Goal: Task Accomplishment & Management: Manage account settings

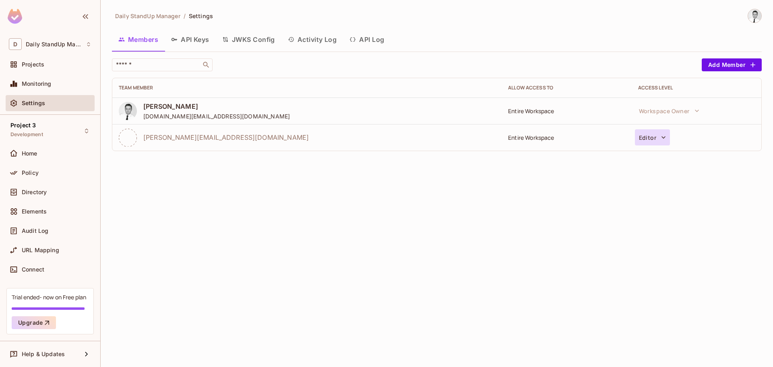
click at [647, 139] on button "Editor" at bounding box center [652, 137] width 35 height 16
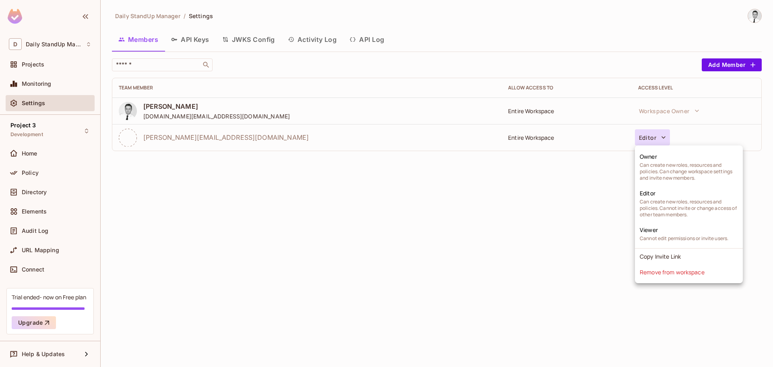
click at [501, 223] on div at bounding box center [386, 183] width 773 height 367
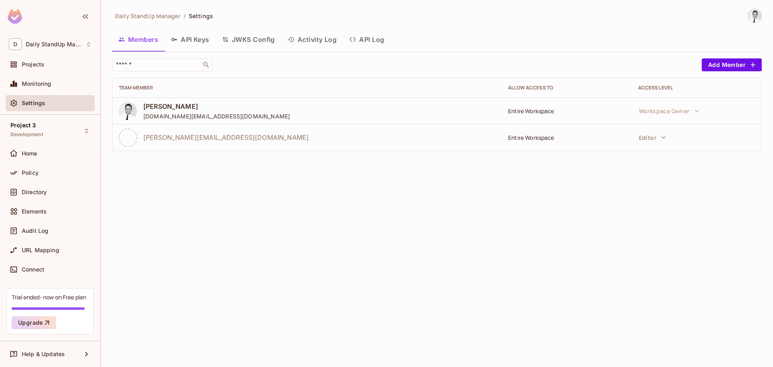
click at [500, 60] on div "​" at bounding box center [405, 64] width 586 height 13
click at [58, 81] on div "Monitoring" at bounding box center [57, 84] width 70 height 6
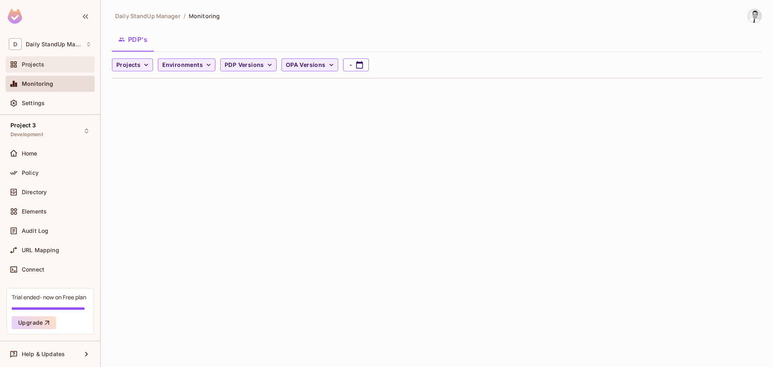
click at [51, 69] on div "Projects" at bounding box center [50, 65] width 83 height 10
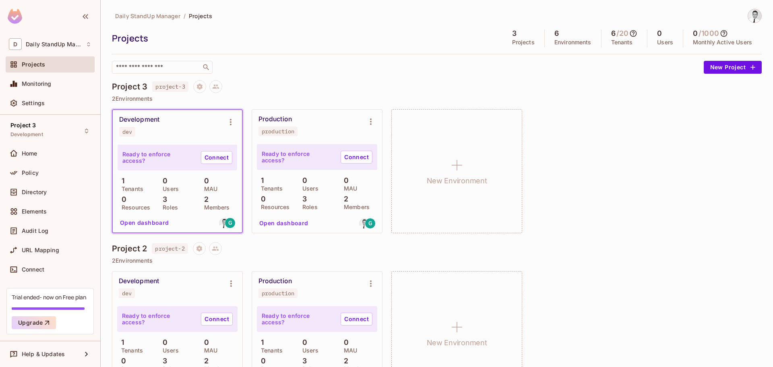
click at [405, 65] on div "​" at bounding box center [406, 67] width 588 height 13
click at [221, 87] on button at bounding box center [215, 86] width 13 height 13
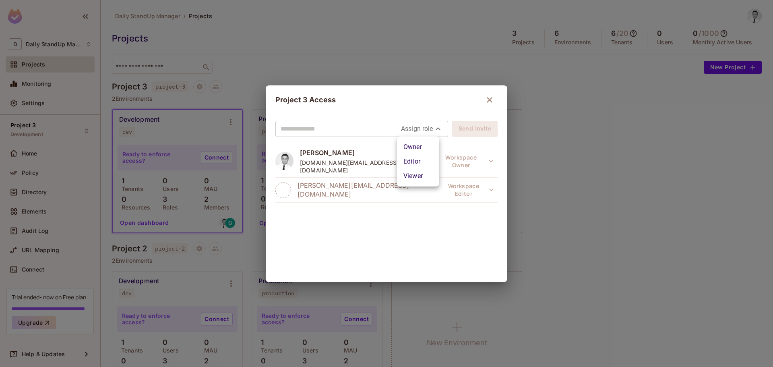
click at [415, 127] on body "D Daily StandUp Manager Projects Monitoring Settings Project 3 Development Home…" at bounding box center [386, 183] width 773 height 367
click at [427, 167] on li "Editor" at bounding box center [418, 161] width 42 height 14
type input "*****"
click at [343, 211] on div "Goran Jovanovic gjovanovic.st@gmail.com Workspace Owner goranjovanovic@outlook.…" at bounding box center [386, 209] width 222 height 129
click at [486, 101] on icon "button" at bounding box center [490, 100] width 10 height 10
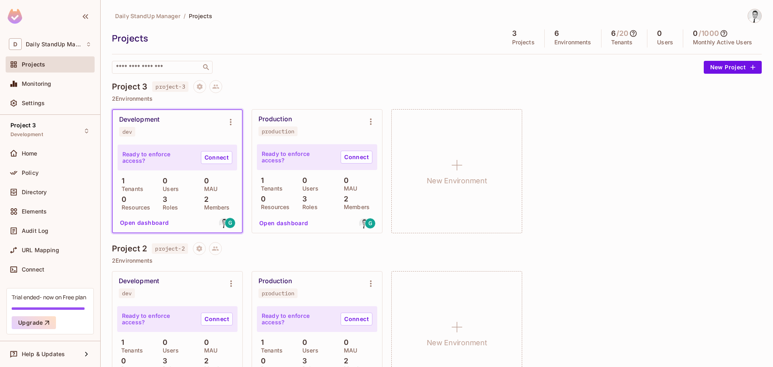
click at [398, 46] on div "Projects 3 Projects 6 Environments 6 / 20 Tenants 0 Users 0 / 1000 Monthly Acti…" at bounding box center [437, 38] width 650 height 18
click at [232, 221] on div "G" at bounding box center [230, 222] width 11 height 11
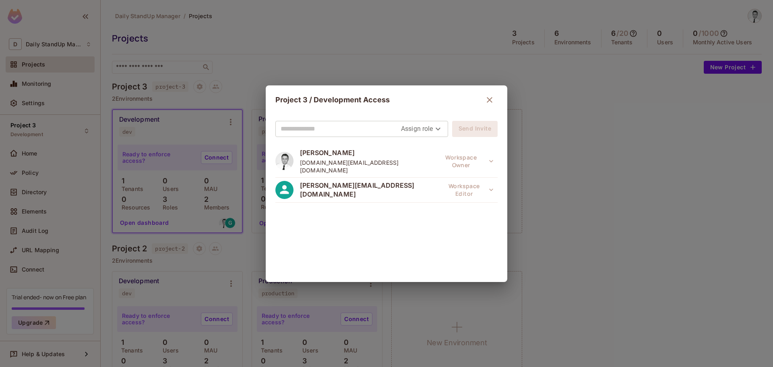
click at [385, 217] on div "Goran Jovanovic gjovanovic.st@gmail.com Workspace Owner goranjovanovic@outlook.…" at bounding box center [386, 209] width 222 height 129
drag, startPoint x: 364, startPoint y: 227, endPoint x: 370, endPoint y: 225, distance: 7.0
click at [364, 227] on div "Goran Jovanovic gjovanovic.st@gmail.com Workspace Owner goranjovanovic@outlook.…" at bounding box center [386, 209] width 222 height 129
click at [486, 97] on icon "button" at bounding box center [490, 100] width 10 height 10
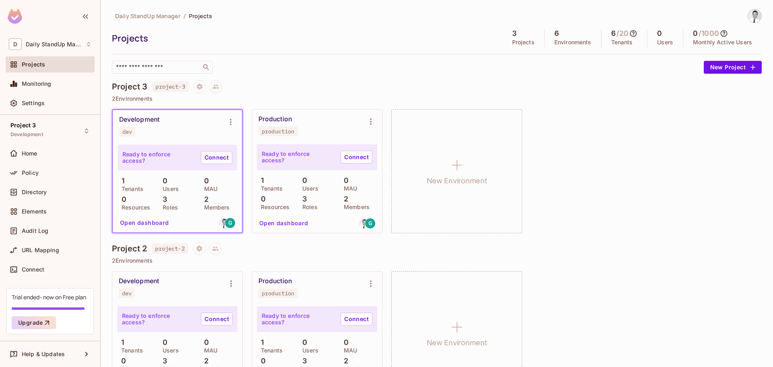
click at [466, 67] on div "​" at bounding box center [406, 67] width 588 height 13
click at [438, 66] on div "​" at bounding box center [406, 67] width 588 height 13
click at [64, 87] on div "Monitoring" at bounding box center [57, 84] width 70 height 6
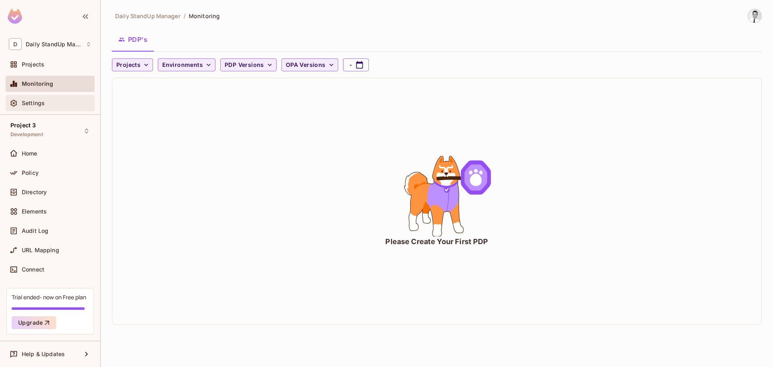
click at [50, 105] on div "Settings" at bounding box center [57, 103] width 70 height 6
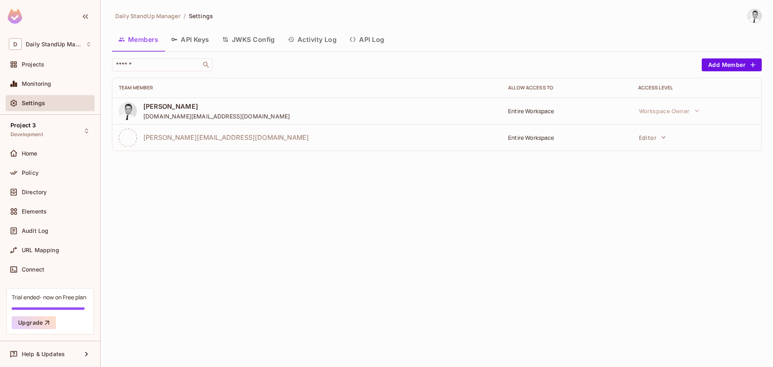
click at [526, 112] on div "Entire Workspace" at bounding box center [566, 111] width 117 height 8
click at [648, 137] on button "Editor" at bounding box center [652, 137] width 35 height 16
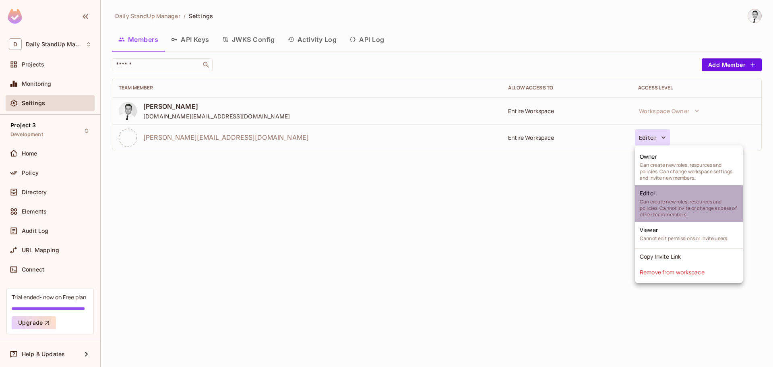
click at [643, 204] on span "Can create new roles, resources and policies. Cannot invite or change access of…" at bounding box center [689, 207] width 98 height 19
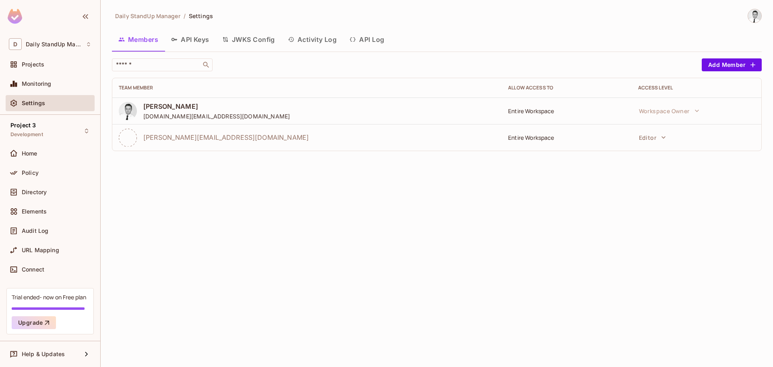
click at [482, 52] on div "Daily StandUp Manager / Settings Members API Keys JWKS Config Activity Log API …" at bounding box center [437, 83] width 650 height 149
click at [729, 60] on button "Add Member" at bounding box center [732, 64] width 60 height 13
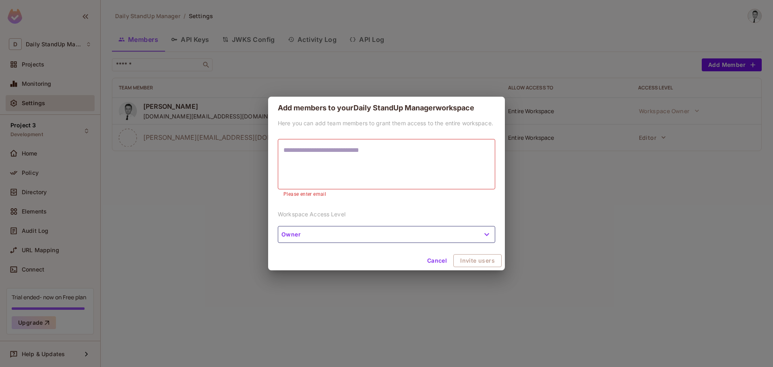
click at [335, 147] on div "* ​" at bounding box center [386, 164] width 217 height 50
click at [324, 154] on textarea at bounding box center [386, 163] width 206 height 37
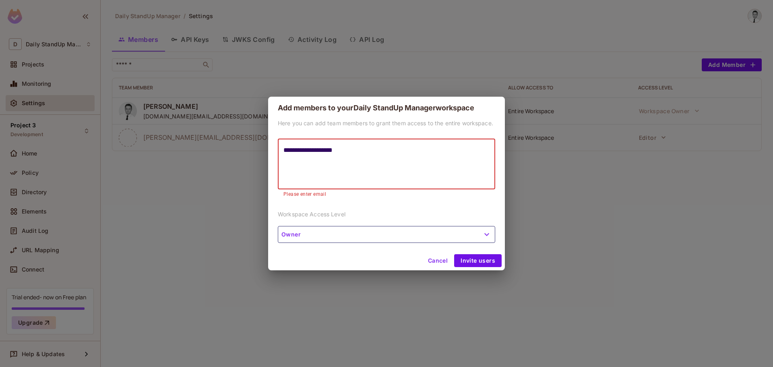
type textarea "**********"
click at [371, 232] on button "Owner" at bounding box center [386, 234] width 217 height 17
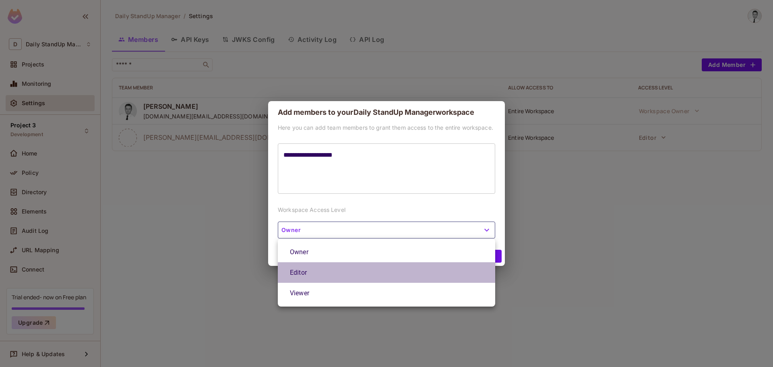
click at [307, 276] on li "Editor" at bounding box center [386, 272] width 217 height 21
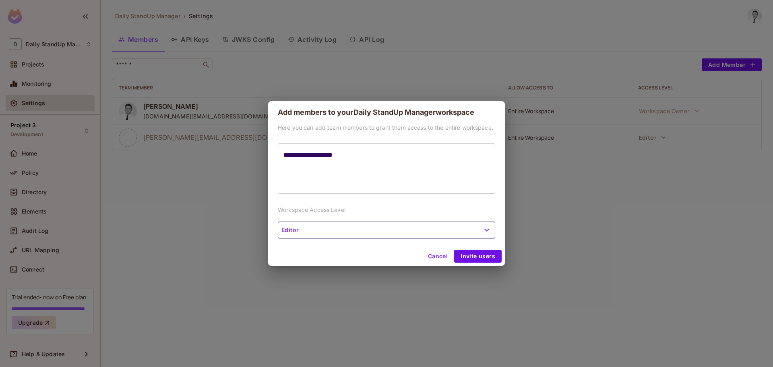
click at [396, 199] on div "**********" at bounding box center [386, 185] width 237 height 123
drag, startPoint x: 472, startPoint y: 256, endPoint x: 410, endPoint y: 263, distance: 62.4
click at [472, 256] on button "Invite users" at bounding box center [478, 256] width 48 height 13
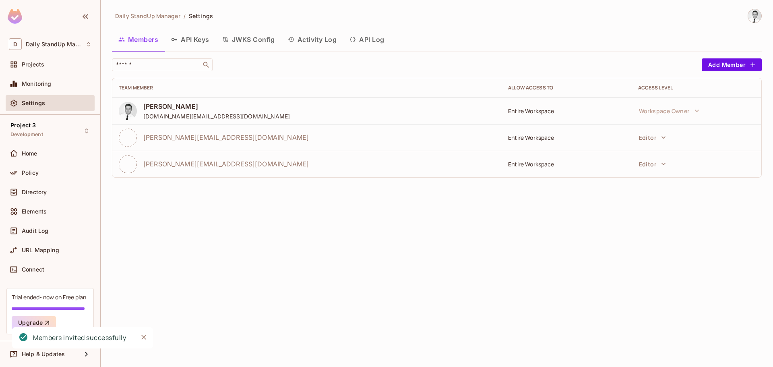
drag, startPoint x: 389, startPoint y: 201, endPoint x: 380, endPoint y: 202, distance: 8.5
click at [389, 201] on div "Daily StandUp Manager / Settings Members API Keys JWKS Config Activity Log API …" at bounding box center [437, 183] width 672 height 367
click at [617, 217] on div "Daily StandUp Manager / Settings Members API Keys JWKS Config Activity Log API …" at bounding box center [437, 183] width 672 height 367
click at [600, 208] on div "Daily StandUp Manager / Settings Members API Keys JWKS Config Activity Log API …" at bounding box center [437, 183] width 672 height 367
click at [487, 24] on div "Daily StandUp Manager / Settings Members API Keys JWKS Config Activity Log API …" at bounding box center [437, 96] width 650 height 175
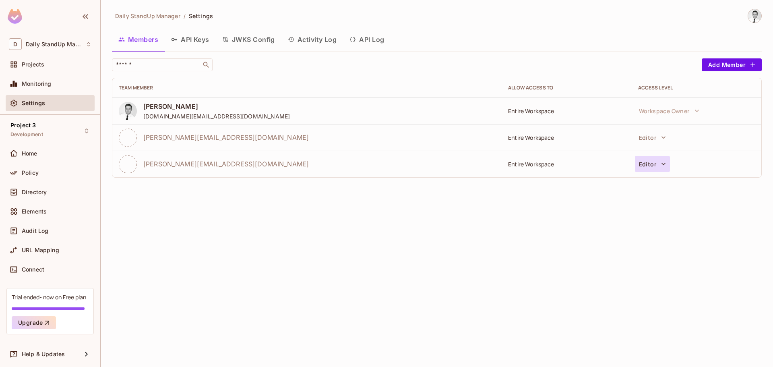
click at [652, 156] on button "Editor" at bounding box center [652, 164] width 35 height 16
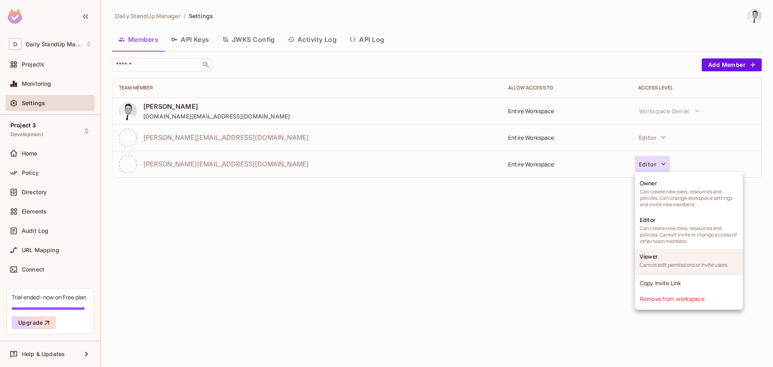
click at [660, 262] on span "Cannot edit permissions or invite users." at bounding box center [684, 265] width 89 height 6
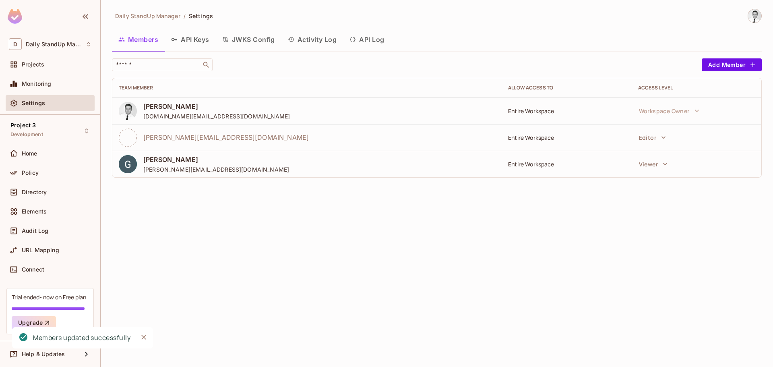
click at [619, 257] on div "Daily StandUp Manager / Settings Members API Keys JWKS Config Activity Log API …" at bounding box center [437, 183] width 672 height 367
click at [655, 162] on button "Viewer" at bounding box center [653, 164] width 37 height 16
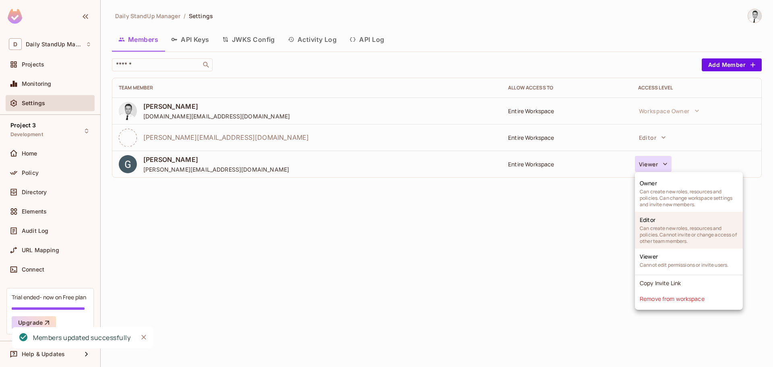
click at [658, 233] on span "Can create new roles, resources and policies. Cannot invite or change access of…" at bounding box center [689, 234] width 98 height 19
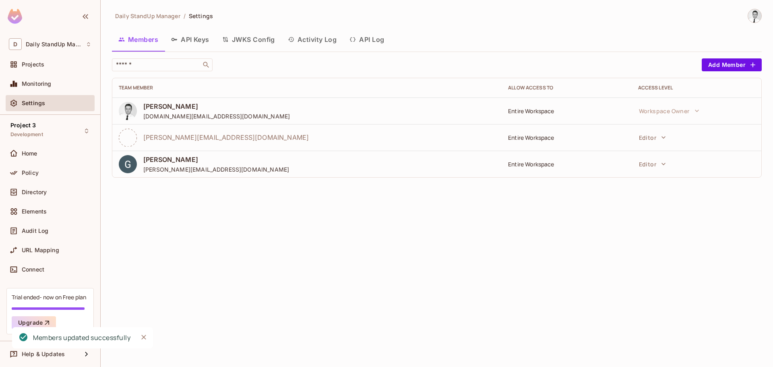
click at [415, 304] on div "Daily StandUp Manager / Settings Members API Keys JWKS Config Activity Log API …" at bounding box center [437, 183] width 672 height 367
click at [723, 66] on button "Add Member" at bounding box center [732, 64] width 60 height 13
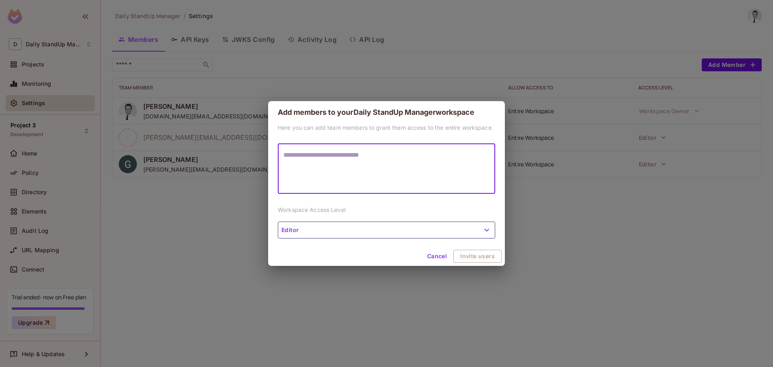
click at [445, 228] on button "Editor" at bounding box center [386, 229] width 217 height 17
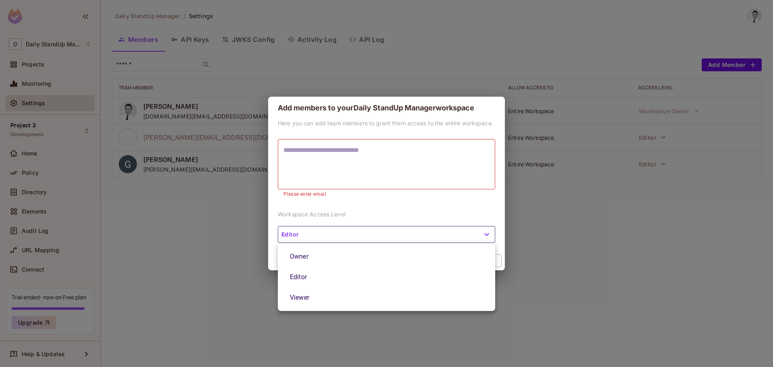
click at [397, 213] on div at bounding box center [386, 183] width 773 height 367
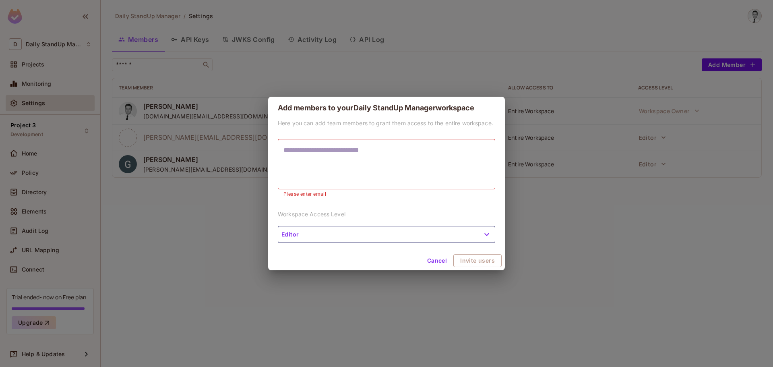
click at [344, 235] on button "Editor" at bounding box center [386, 234] width 217 height 17
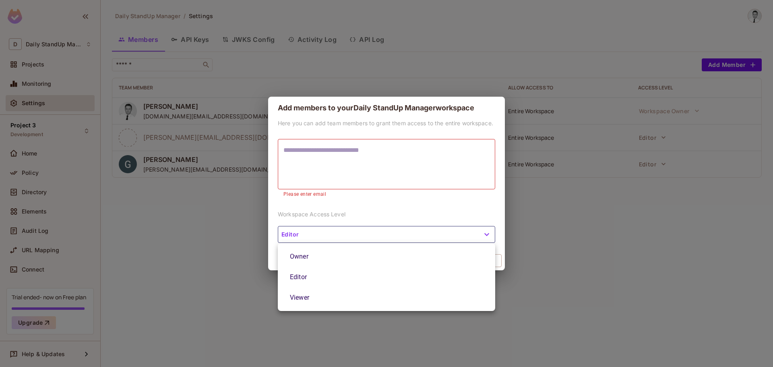
click at [344, 235] on div at bounding box center [386, 183] width 773 height 367
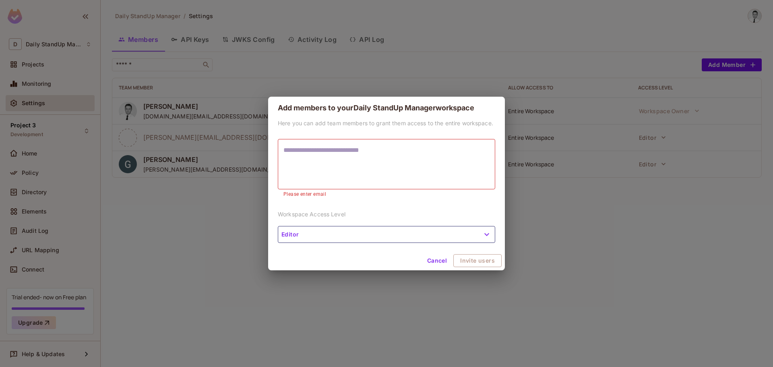
click at [365, 108] on h2 "Add members to your Daily StandUp Manager workspace" at bounding box center [386, 108] width 237 height 23
click at [358, 110] on h2 "Add members to your Daily StandUp Manager workspace" at bounding box center [386, 108] width 237 height 23
click at [387, 111] on h2 "Add members to your Daily StandUp Manager workspace" at bounding box center [386, 108] width 237 height 23
click at [568, 37] on div "Add members to your Daily StandUp Manager workspace Here you can add team membe…" at bounding box center [386, 183] width 773 height 367
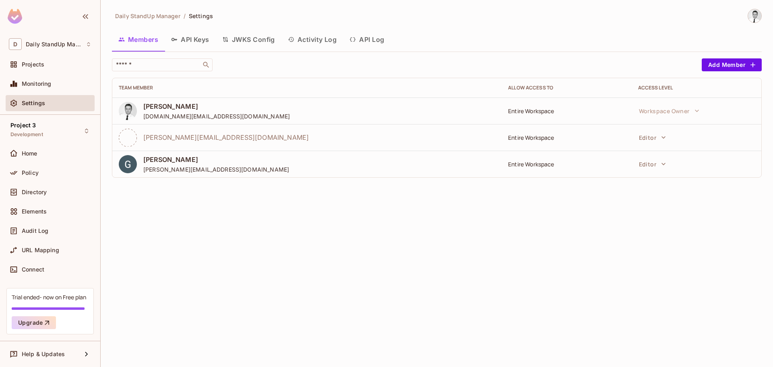
click at [487, 52] on div "Daily StandUp Manager / Settings Members API Keys JWKS Config Activity Log API …" at bounding box center [437, 96] width 650 height 175
click at [740, 59] on button "Add Member" at bounding box center [732, 64] width 60 height 13
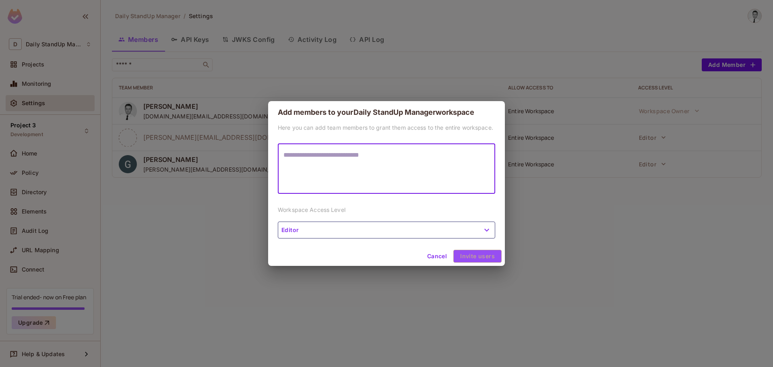
click at [493, 252] on div "Cancel Invite users" at bounding box center [386, 255] width 237 height 19
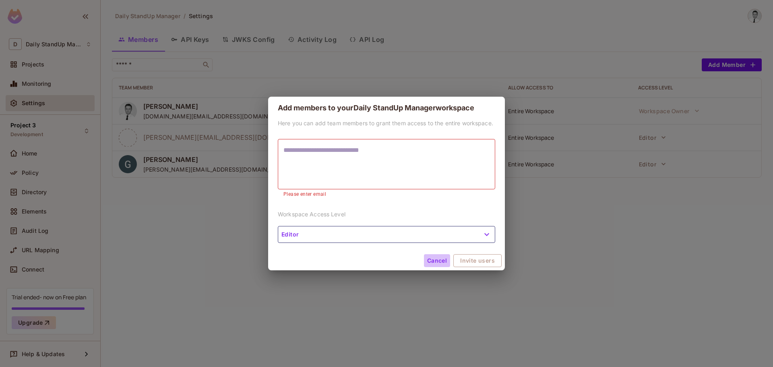
click at [435, 261] on button "Cancel" at bounding box center [437, 260] width 26 height 13
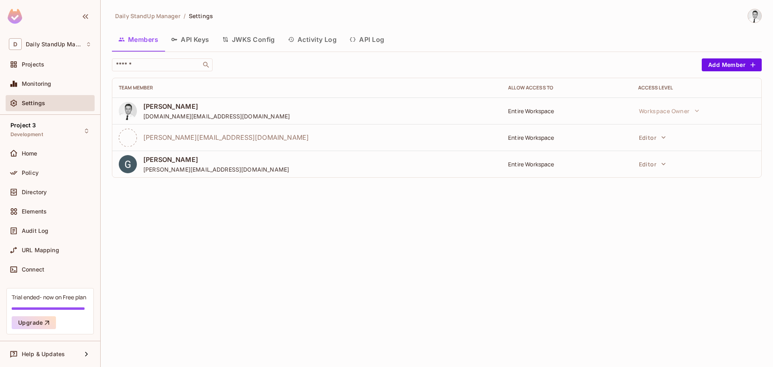
drag, startPoint x: 356, startPoint y: 48, endPoint x: 95, endPoint y: 62, distance: 260.8
click at [355, 49] on button "API Log" at bounding box center [367, 39] width 48 height 20
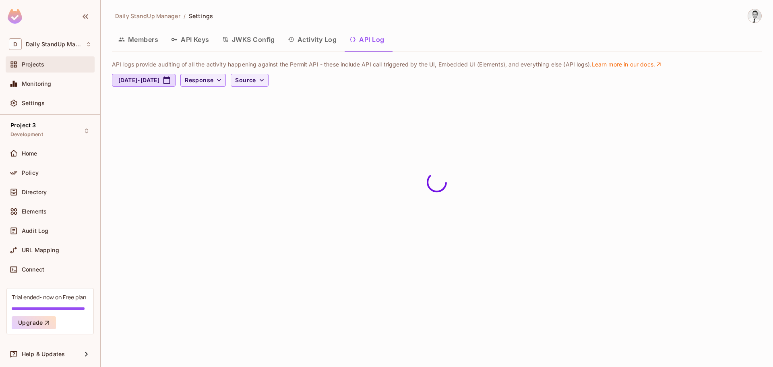
click at [37, 63] on span "Projects" at bounding box center [33, 64] width 23 height 6
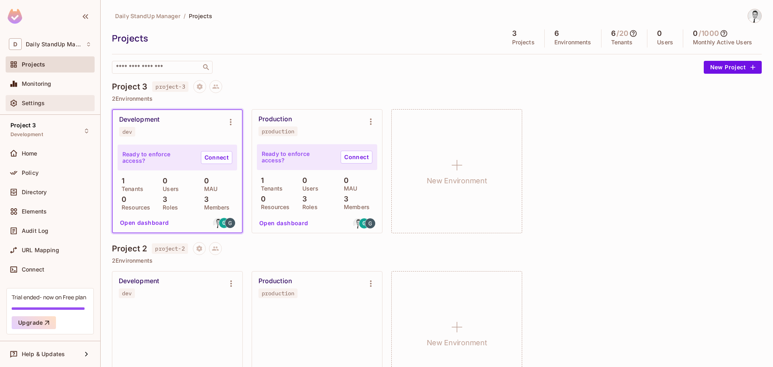
click at [43, 101] on span "Settings" at bounding box center [33, 103] width 23 height 6
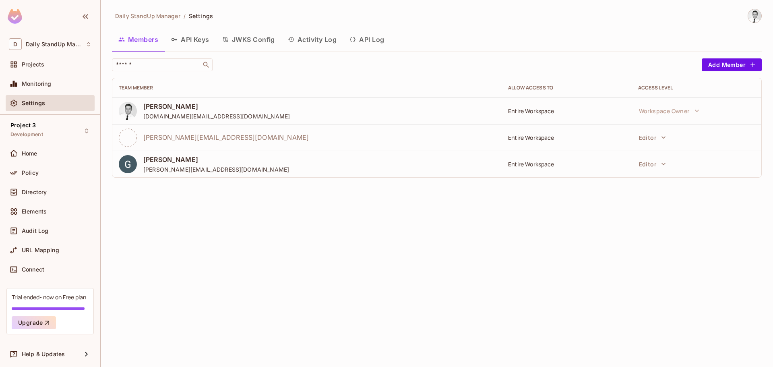
click at [608, 66] on div "​" at bounding box center [405, 64] width 586 height 13
click at [674, 42] on div "Members API Keys JWKS Config Activity Log API Log" at bounding box center [437, 39] width 650 height 20
click at [57, 214] on div "Elements" at bounding box center [57, 211] width 70 height 6
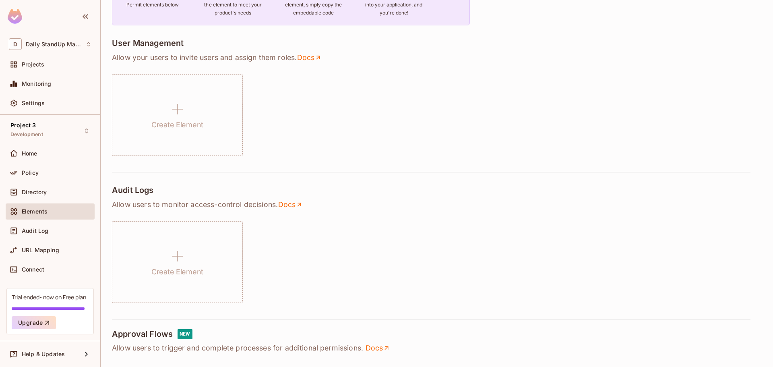
scroll to position [87, 0]
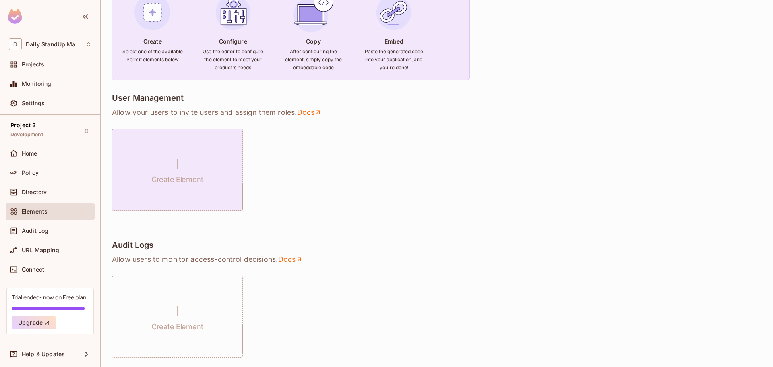
click at [187, 155] on icon at bounding box center [177, 163] width 19 height 19
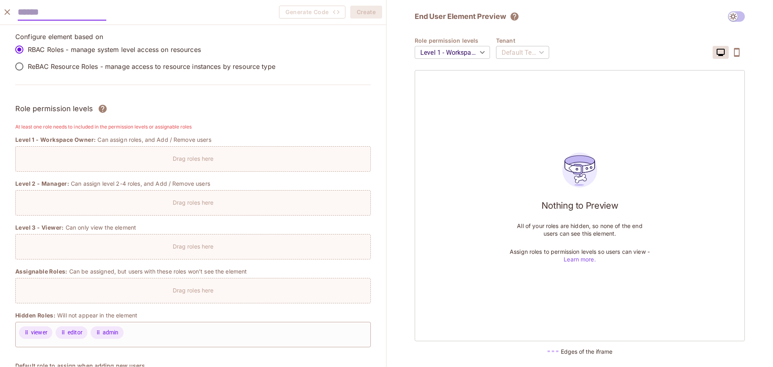
click at [73, 68] on p "ReBAC Resource Roles - manage access to resource instances by resource type" at bounding box center [152, 66] width 248 height 9
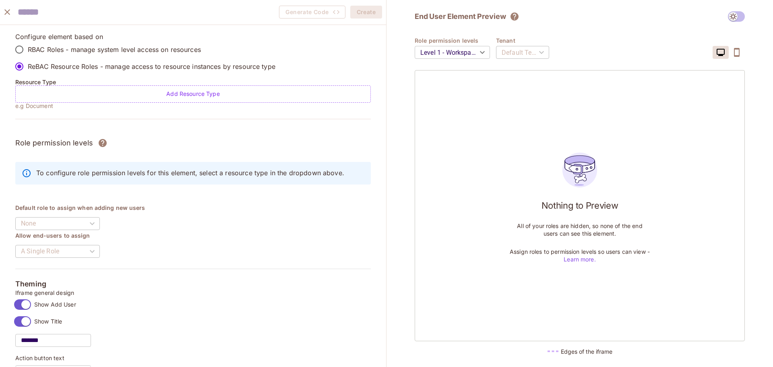
click at [72, 52] on p "RBAC Roles - manage system level access on resources" at bounding box center [114, 49] width 173 height 9
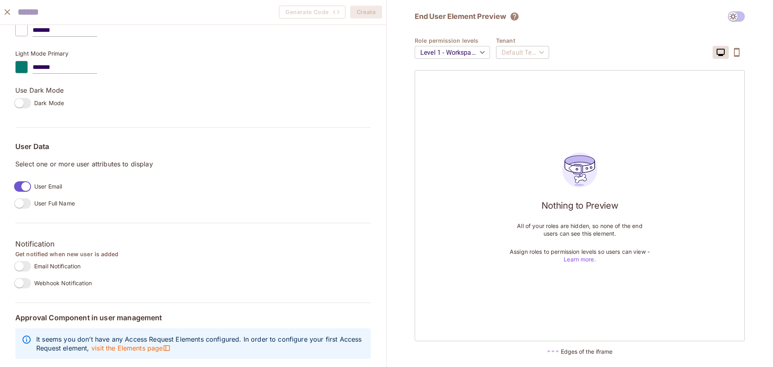
scroll to position [540, 0]
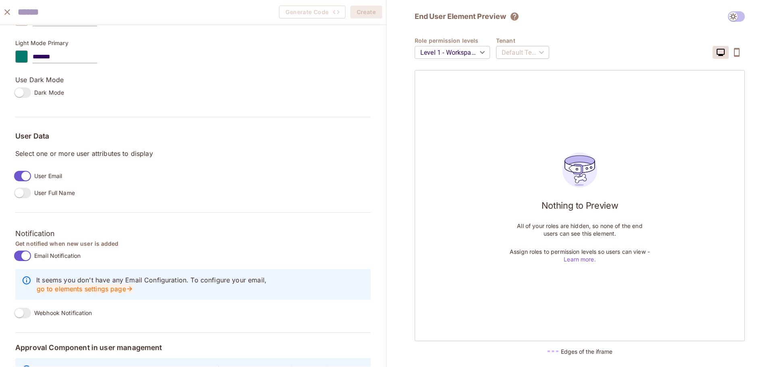
click at [68, 289] on link "go to elements settings page" at bounding box center [84, 288] width 97 height 9
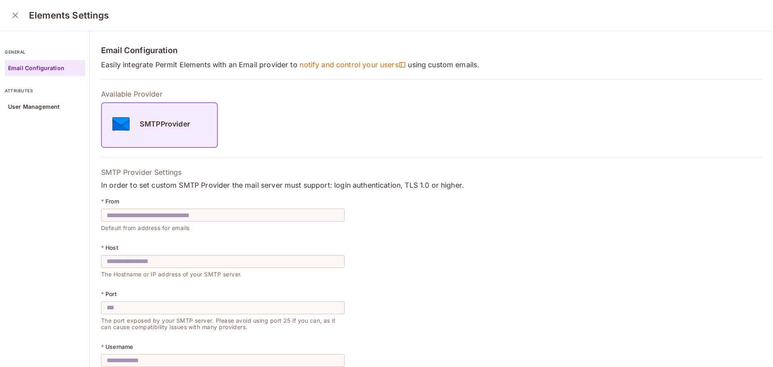
click at [15, 16] on icon "close" at bounding box center [15, 15] width 6 height 6
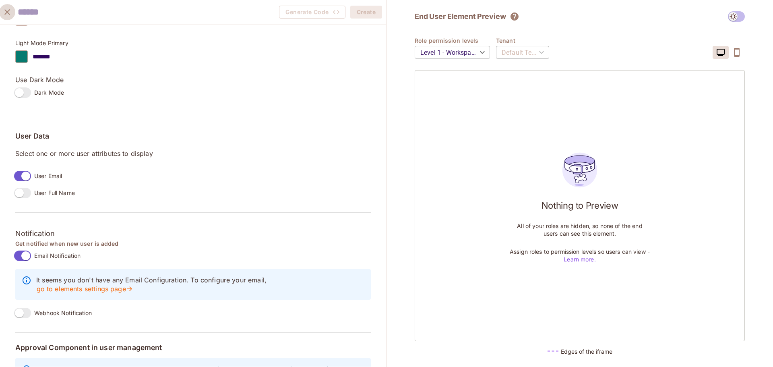
click at [9, 13] on icon "close" at bounding box center [7, 12] width 10 height 10
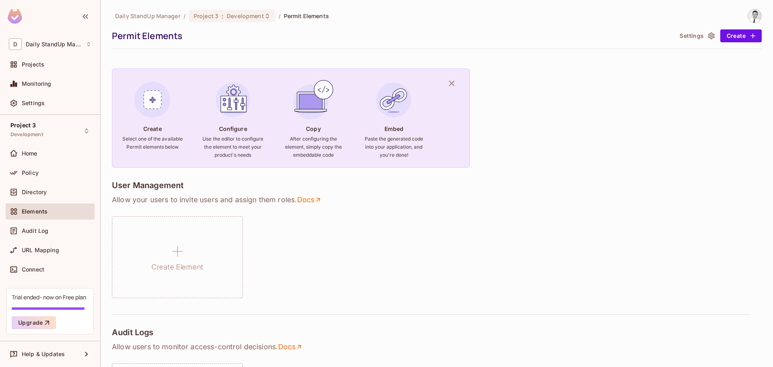
click at [47, 213] on span "Elements" at bounding box center [35, 211] width 26 height 6
click at [301, 16] on span "Permit Elements" at bounding box center [306, 16] width 45 height 8
click at [686, 38] on button "Settings" at bounding box center [696, 35] width 40 height 13
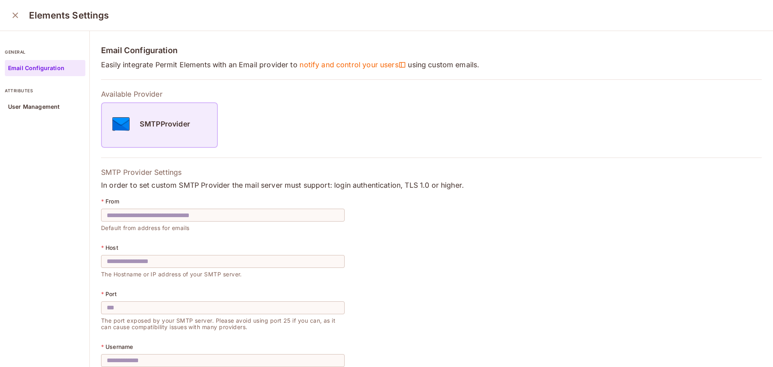
click at [153, 126] on h5 "SMTPProvider" at bounding box center [165, 124] width 50 height 8
click at [173, 110] on div "SMTPProvider" at bounding box center [159, 123] width 115 height 29
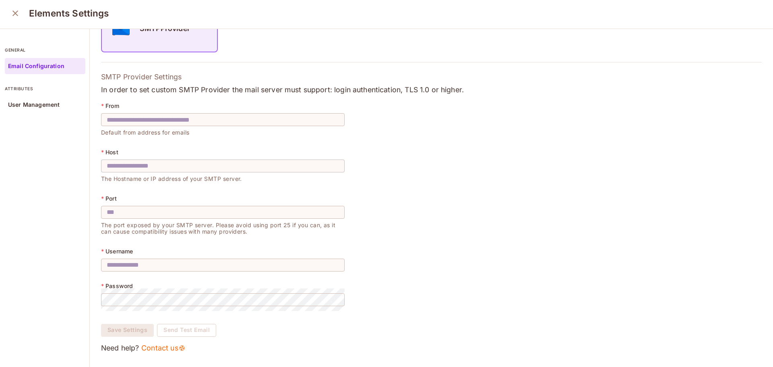
scroll to position [2, 0]
click at [62, 62] on p "Email Configuration" at bounding box center [36, 65] width 56 height 6
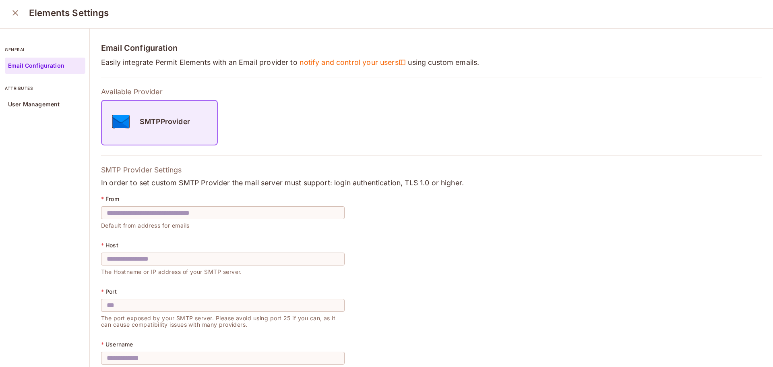
scroll to position [0, 0]
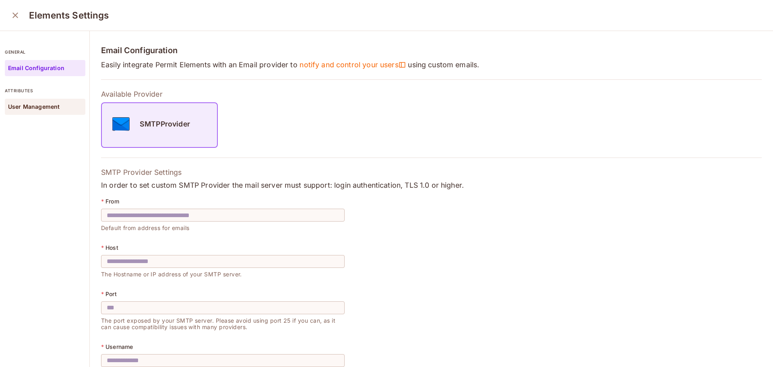
click at [64, 108] on div "User Management" at bounding box center [45, 107] width 81 height 16
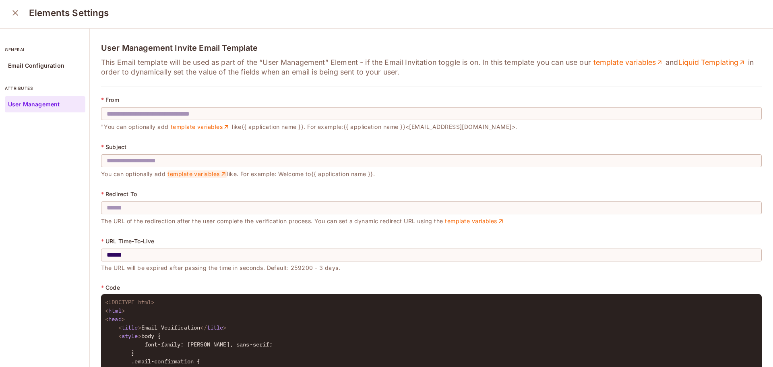
click at [202, 177] on link "template variables" at bounding box center [197, 173] width 60 height 7
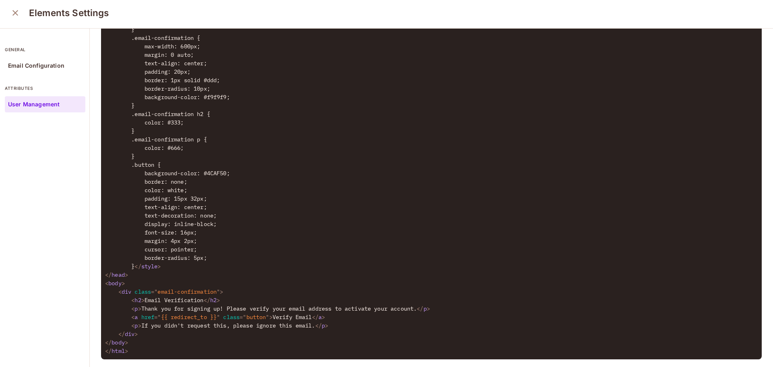
scroll to position [392, 0]
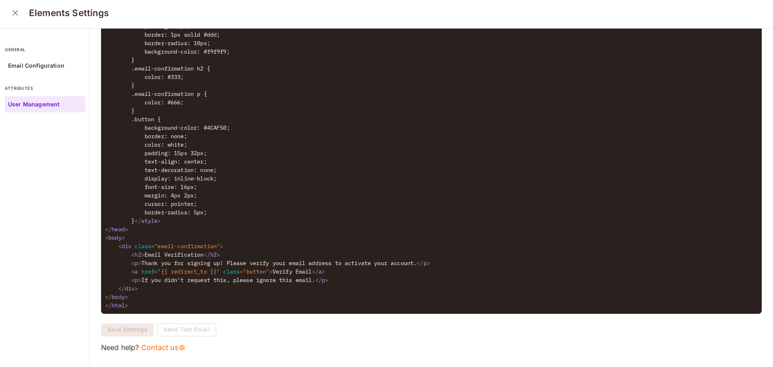
click at [18, 12] on icon "close" at bounding box center [15, 13] width 10 height 10
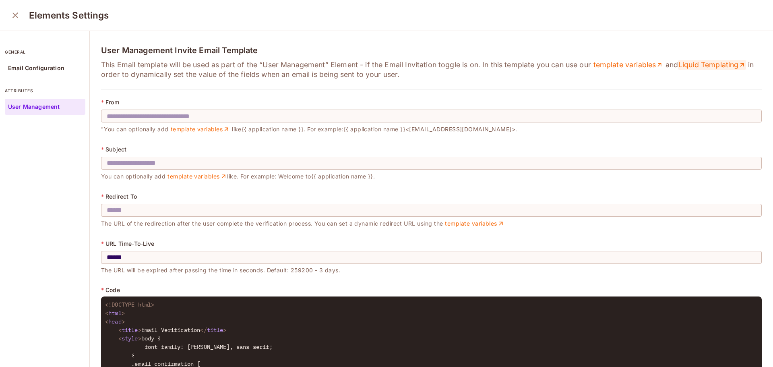
click at [678, 70] on link "Liquid Templating" at bounding box center [712, 65] width 68 height 10
click at [56, 67] on p "Email Configuration" at bounding box center [36, 68] width 56 height 6
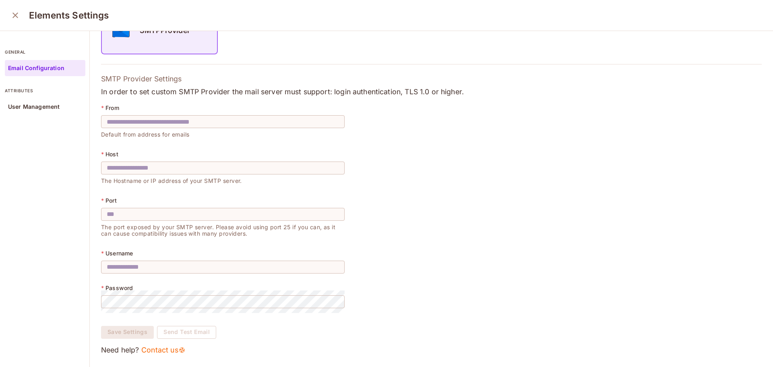
scroll to position [99, 0]
click at [251, 117] on input "text" at bounding box center [223, 121] width 244 height 23
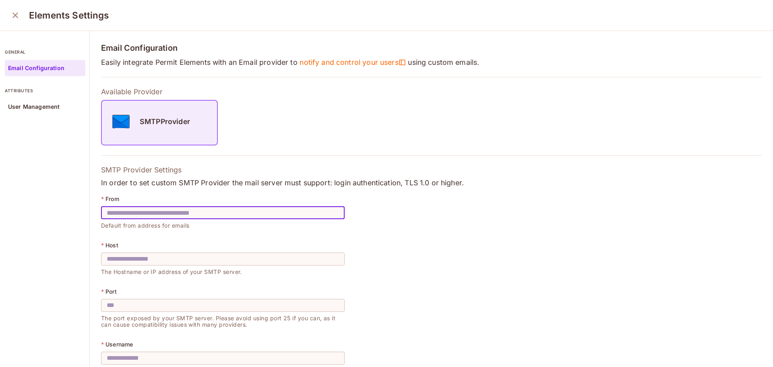
scroll to position [0, 0]
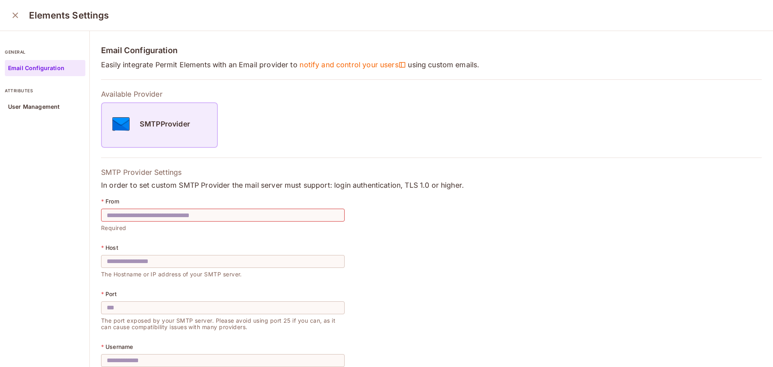
click at [172, 125] on h5 "SMTPProvider" at bounding box center [165, 124] width 50 height 8
click at [285, 124] on div "SMTPProvider" at bounding box center [297, 124] width 393 height 45
click at [372, 68] on span "notify and control your users" at bounding box center [353, 65] width 106 height 10
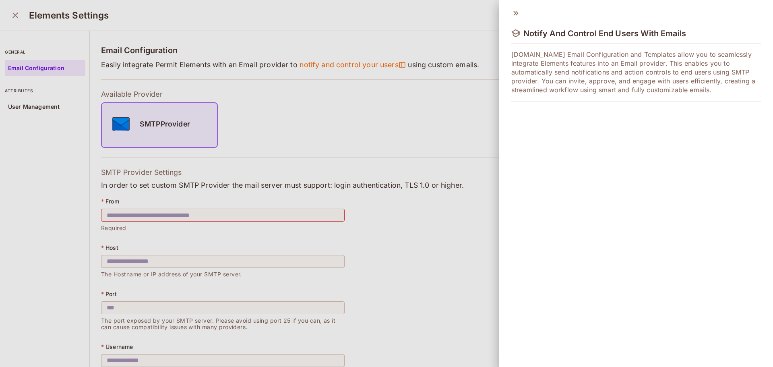
click at [517, 13] on icon at bounding box center [515, 13] width 5 height 4
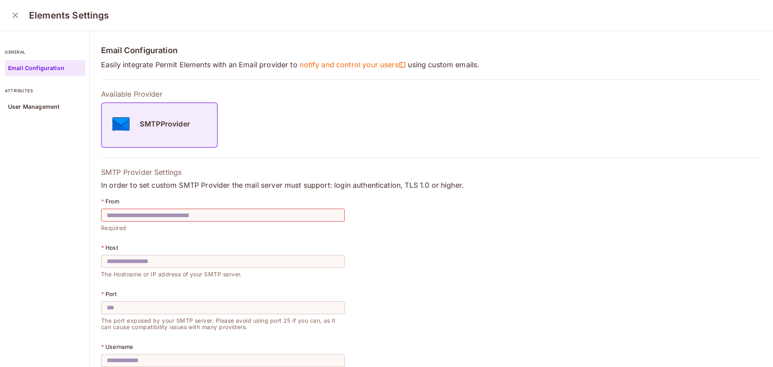
click at [15, 11] on icon "close" at bounding box center [15, 15] width 10 height 10
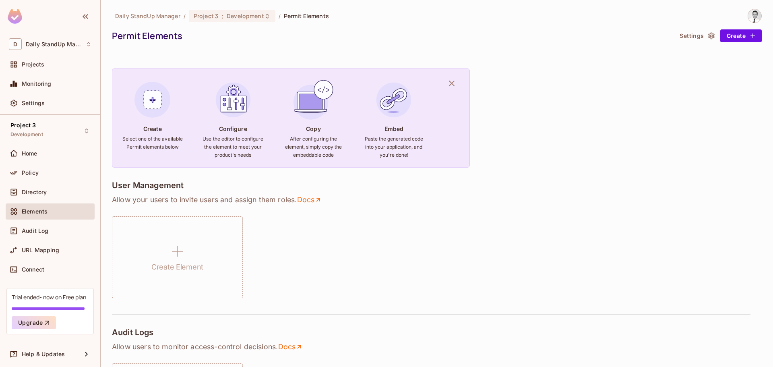
click at [37, 216] on div "Elements" at bounding box center [50, 211] width 89 height 16
click at [344, 116] on div "Copy After configuring the element, simply copy the embeddable code" at bounding box center [313, 122] width 61 height 89
click at [397, 114] on img at bounding box center [393, 99] width 43 height 43
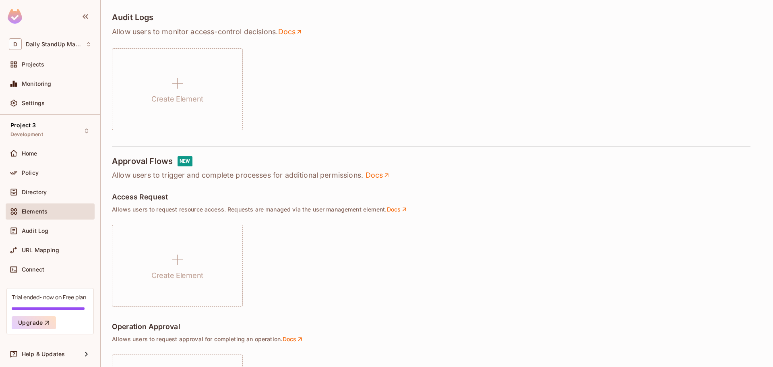
scroll to position [322, 0]
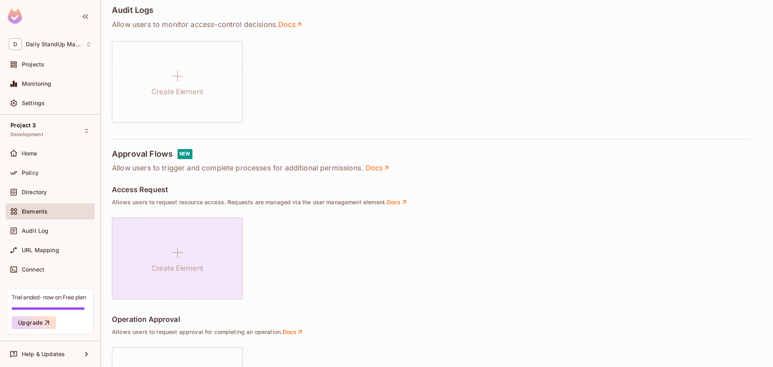
click at [194, 254] on div "Create Element" at bounding box center [177, 258] width 131 height 82
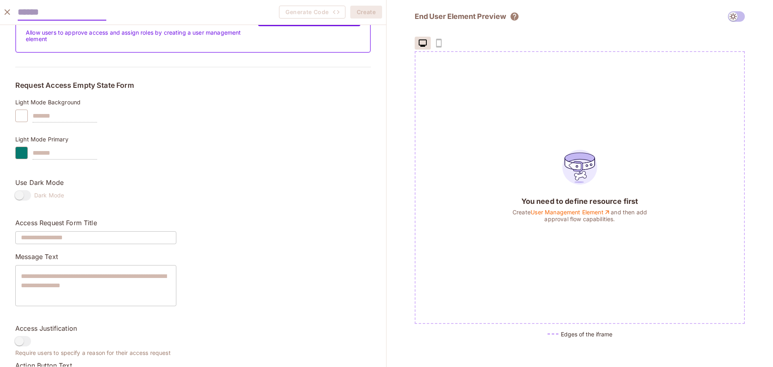
scroll to position [156, 0]
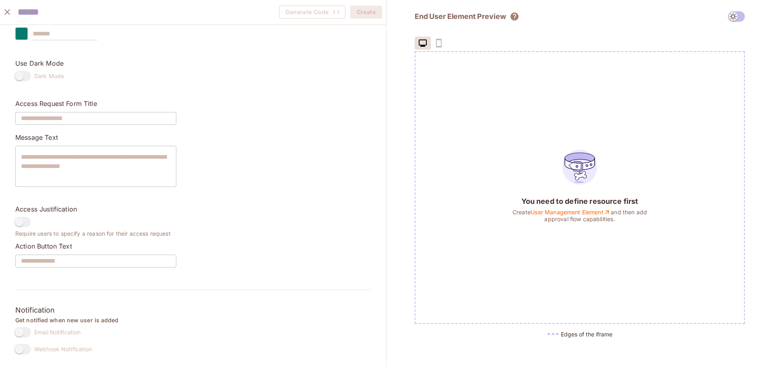
click at [31, 328] on span at bounding box center [22, 332] width 17 height 10
click at [30, 217] on span at bounding box center [22, 222] width 17 height 10
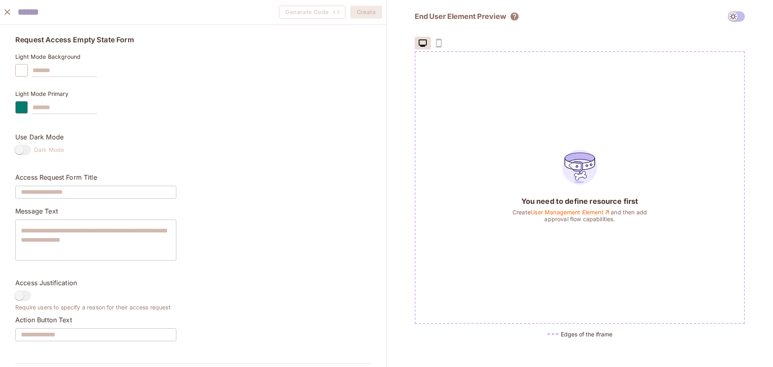
scroll to position [76, 0]
click at [4, 16] on icon "close" at bounding box center [7, 12] width 10 height 10
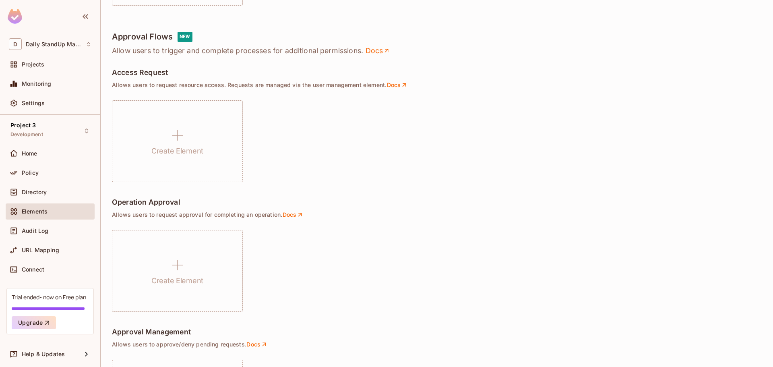
scroll to position [443, 0]
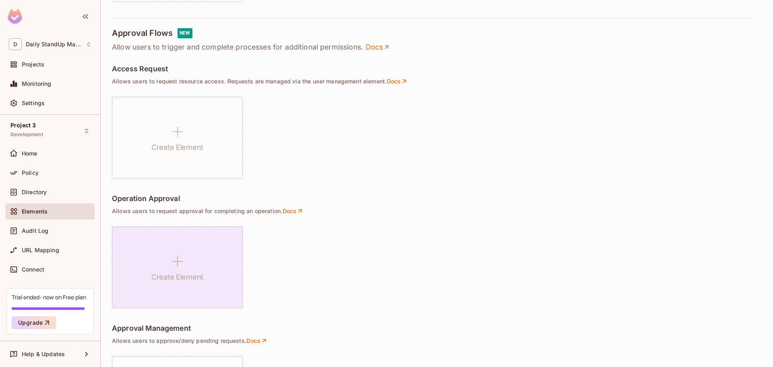
click at [158, 246] on div "Create Element" at bounding box center [177, 267] width 131 height 82
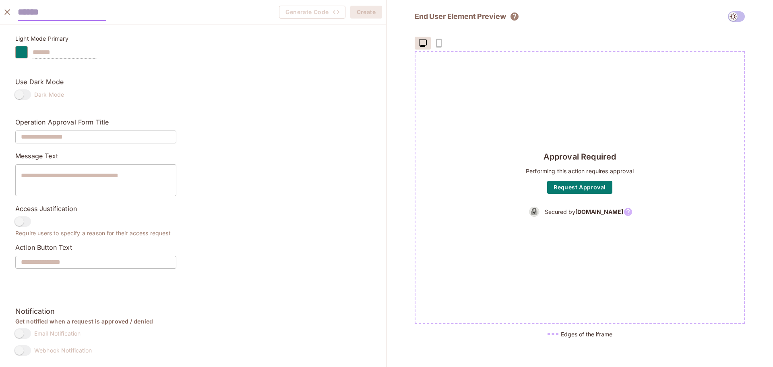
scroll to position [166, 0]
click at [29, 327] on span at bounding box center [22, 332] width 17 height 10
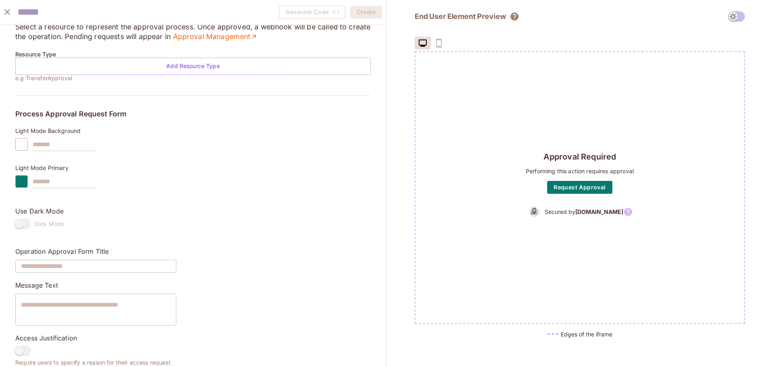
scroll to position [0, 0]
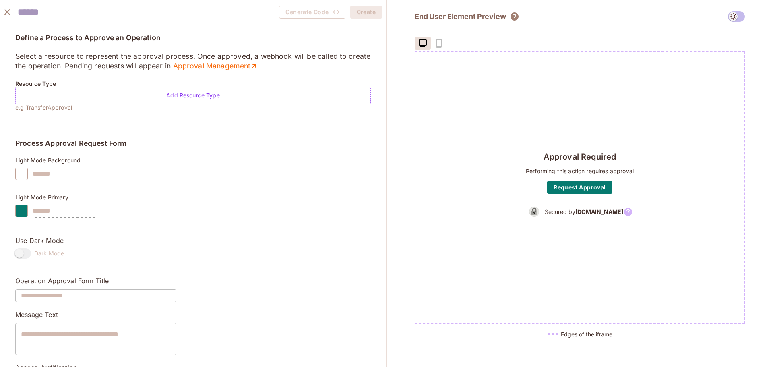
click at [7, 12] on icon "close" at bounding box center [7, 12] width 6 height 6
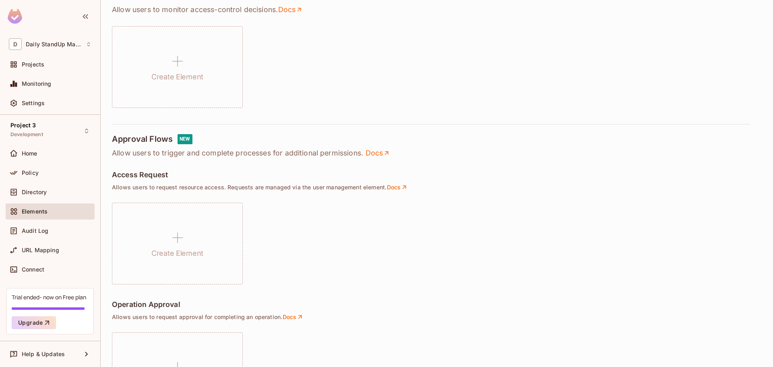
scroll to position [329, 0]
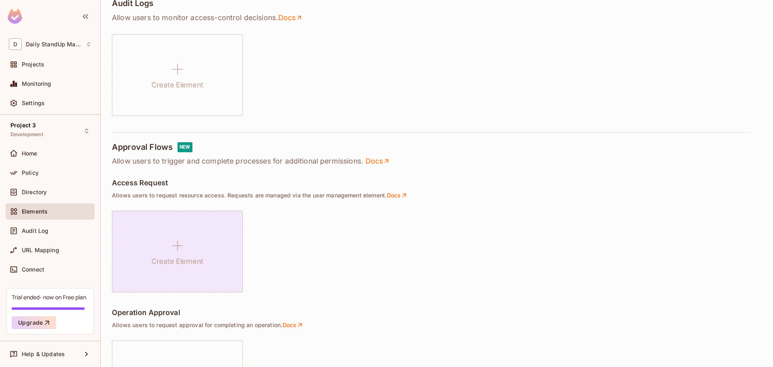
click at [177, 249] on icon at bounding box center [177, 245] width 10 height 10
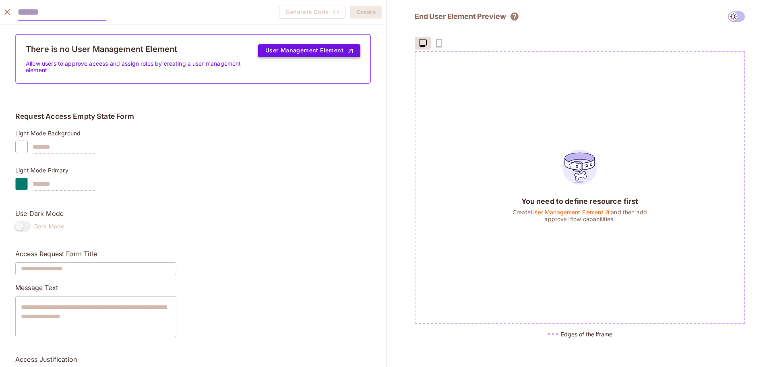
click at [324, 50] on button "User Management Element" at bounding box center [309, 50] width 102 height 13
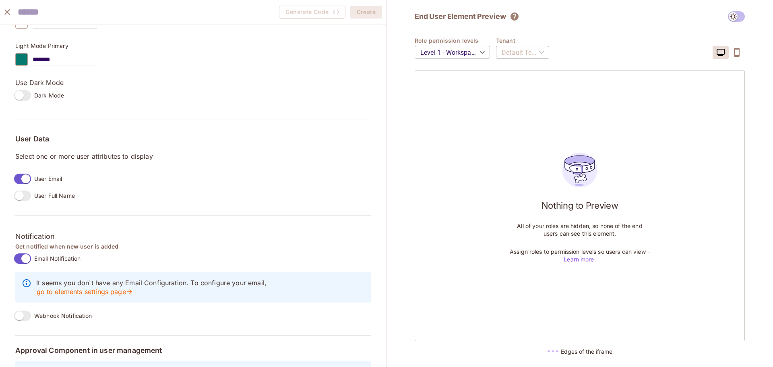
scroll to position [580, 0]
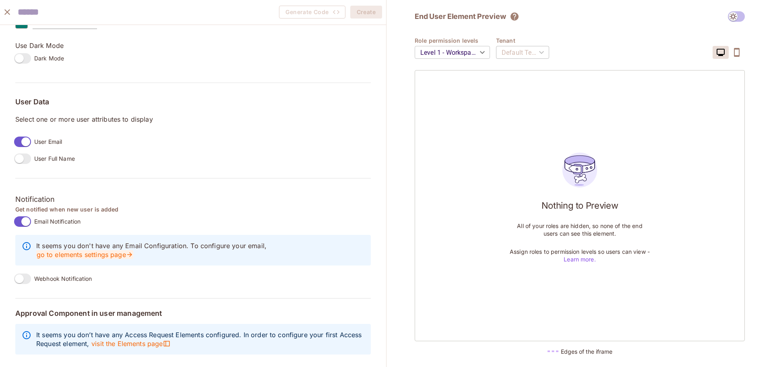
click at [109, 250] on link "go to elements settings page" at bounding box center [84, 254] width 97 height 9
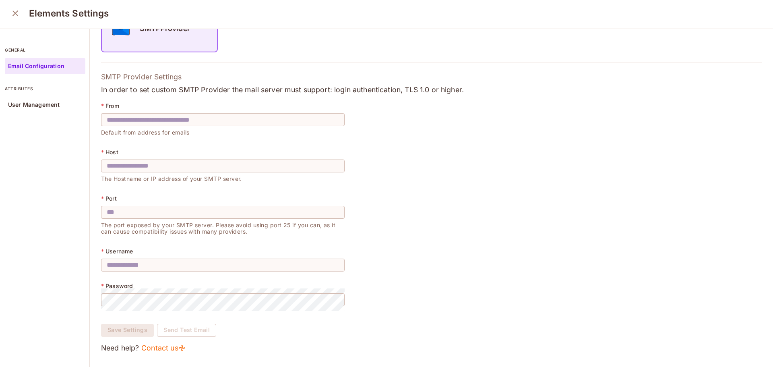
scroll to position [2, 0]
click at [22, 99] on div "User Management" at bounding box center [45, 104] width 81 height 16
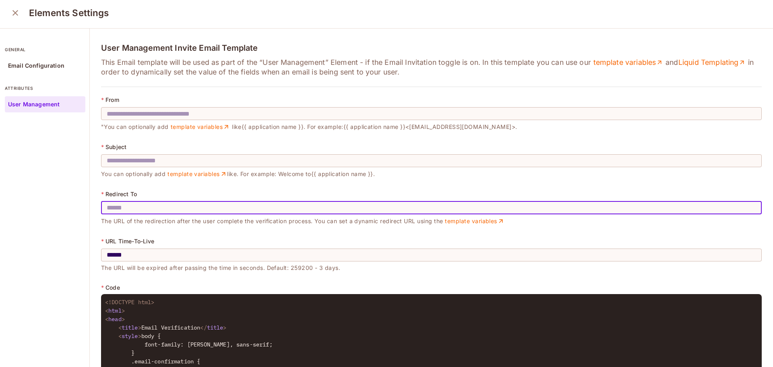
click at [145, 209] on input "text" at bounding box center [431, 207] width 661 height 23
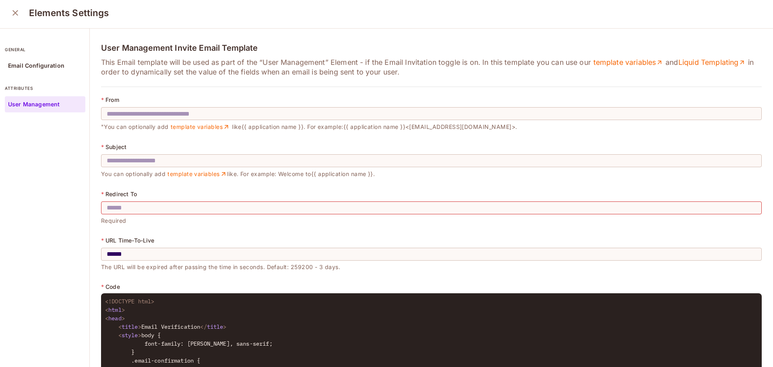
click at [31, 153] on div "general Email Configuration attributes User Management" at bounding box center [45, 198] width 90 height 338
click at [22, 83] on div "attributes User Management" at bounding box center [45, 94] width 81 height 35
drag, startPoint x: 55, startPoint y: 60, endPoint x: 189, endPoint y: 62, distance: 134.1
click at [55, 59] on div "Email Configuration" at bounding box center [45, 66] width 81 height 16
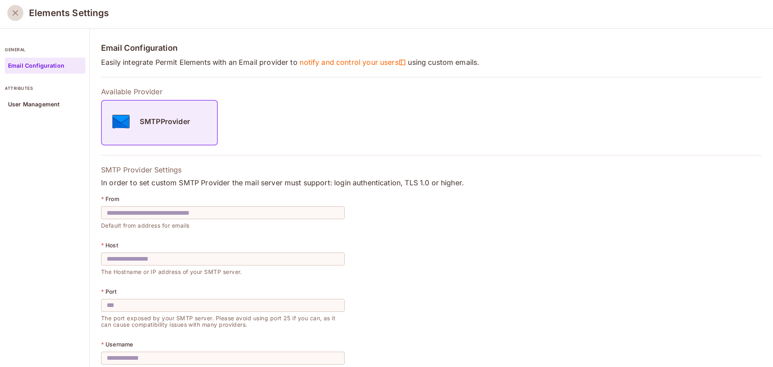
click at [13, 12] on icon "close" at bounding box center [15, 13] width 10 height 10
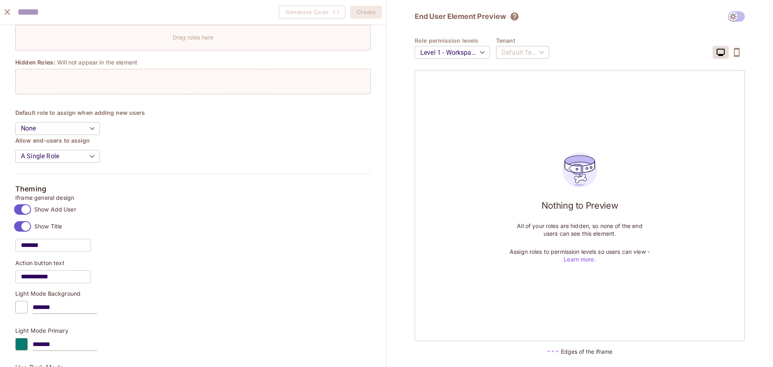
scroll to position [218, 0]
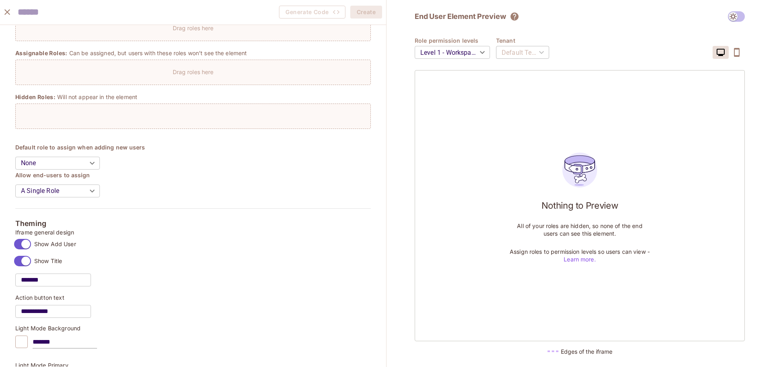
click at [7, 9] on icon "close" at bounding box center [7, 12] width 10 height 10
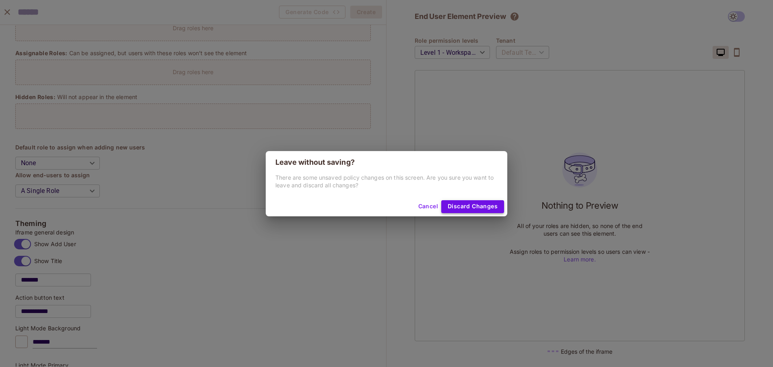
click at [484, 205] on button "Discard Changes" at bounding box center [472, 206] width 63 height 13
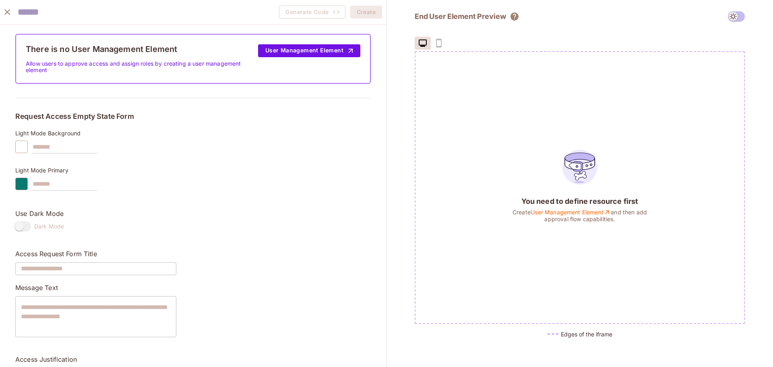
click at [12, 15] on button "close" at bounding box center [7, 12] width 16 height 16
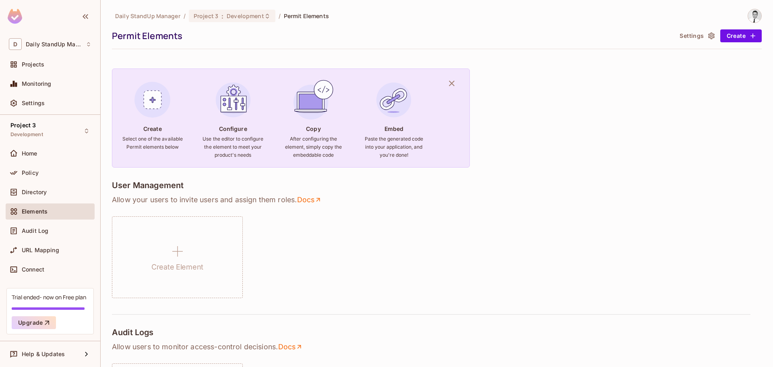
click at [55, 211] on div "Elements" at bounding box center [57, 211] width 70 height 6
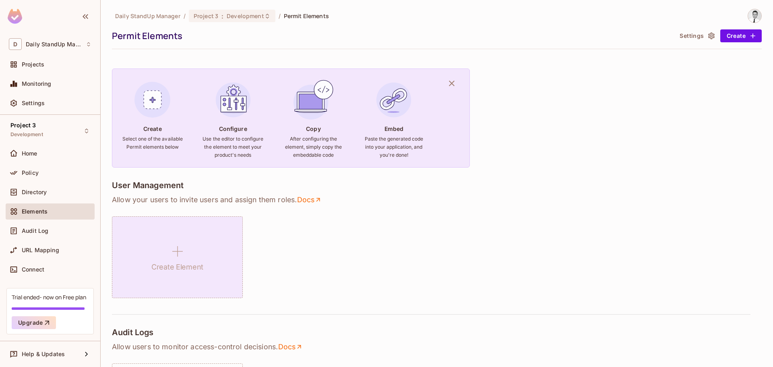
click at [205, 254] on div "Create Element" at bounding box center [177, 257] width 131 height 82
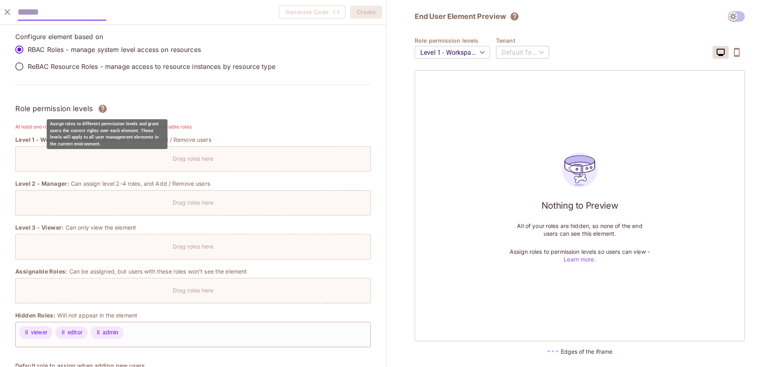
click at [105, 107] on icon "Assign roles to different permission levels and grant users the correct rights …" at bounding box center [103, 109] width 8 height 8
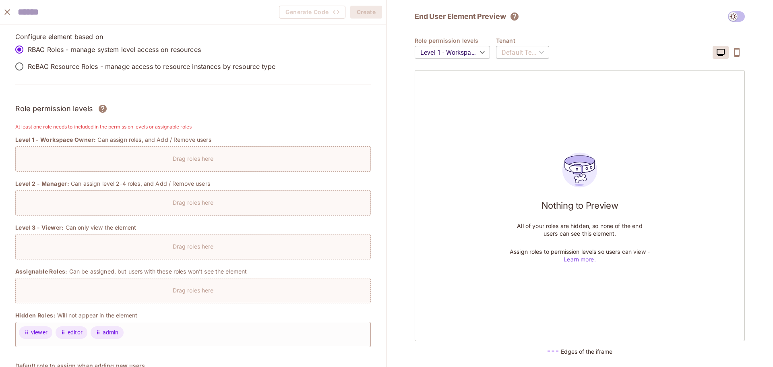
click at [101, 166] on div "Drag roles here" at bounding box center [192, 158] width 355 height 25
click at [228, 167] on div "Drag roles here" at bounding box center [192, 158] width 355 height 25
click at [488, 121] on div "Nothing to Preview All of your roles are hidden, so none of the end users can s…" at bounding box center [580, 205] width 330 height 271
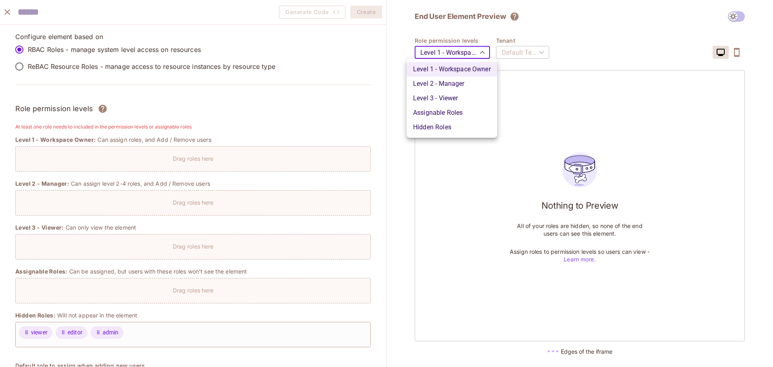
click at [479, 58] on body "D Daily StandUp Manager Projects Monitoring Settings Project 3 Development Home…" at bounding box center [386, 183] width 773 height 367
click at [462, 70] on li "Level 1 - Workspace Owner" at bounding box center [452, 69] width 91 height 14
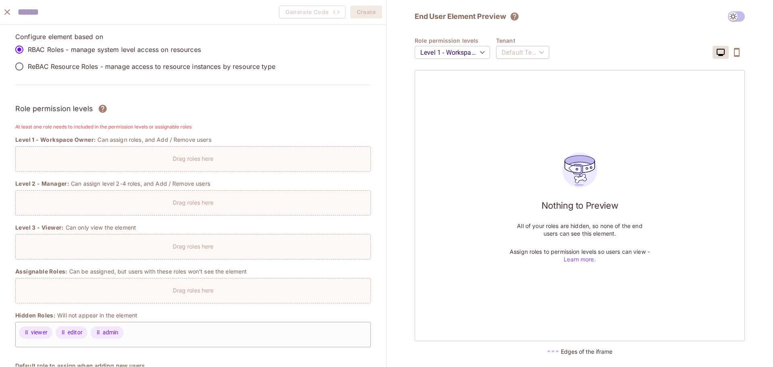
click at [520, 50] on div "Default Tenant" at bounding box center [522, 52] width 53 height 23
click at [464, 50] on body "D Daily StandUp Manager Projects Monitoring Settings Project 3 Development Home…" at bounding box center [386, 183] width 773 height 367
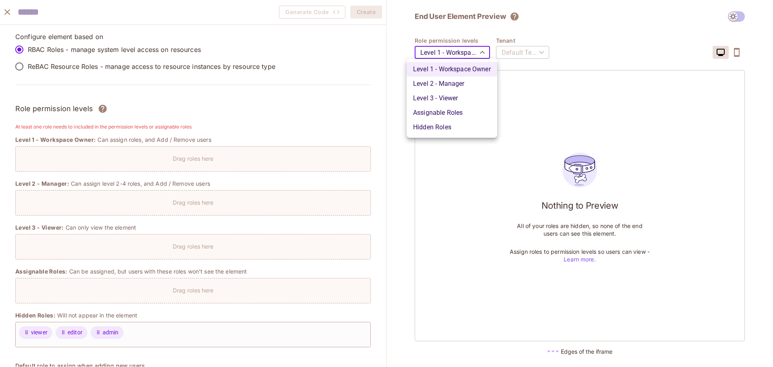
click at [448, 85] on li "Level 2 - Manager" at bounding box center [452, 83] width 91 height 14
type input "*******"
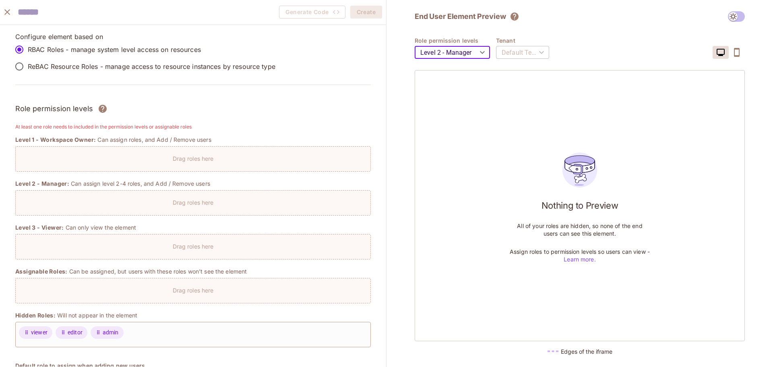
click at [527, 53] on div "Default Tenant" at bounding box center [522, 52] width 53 height 23
click at [741, 52] on icon "button" at bounding box center [737, 53] width 10 height 10
click at [726, 52] on button "button" at bounding box center [721, 52] width 16 height 13
click at [740, 12] on span at bounding box center [736, 16] width 17 height 10
click at [732, 17] on span at bounding box center [736, 16] width 17 height 10
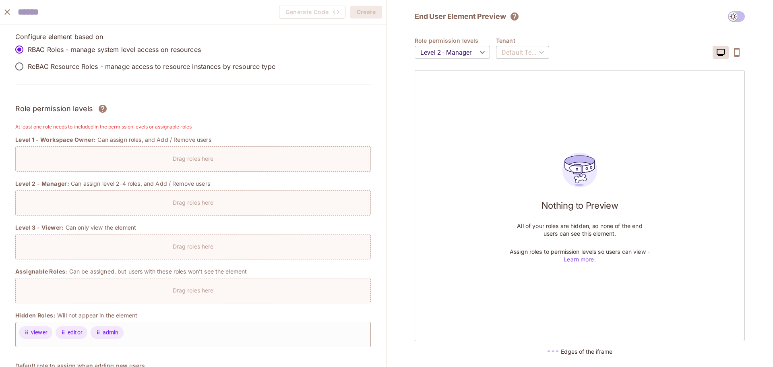
click at [732, 17] on span at bounding box center [736, 16] width 17 height 10
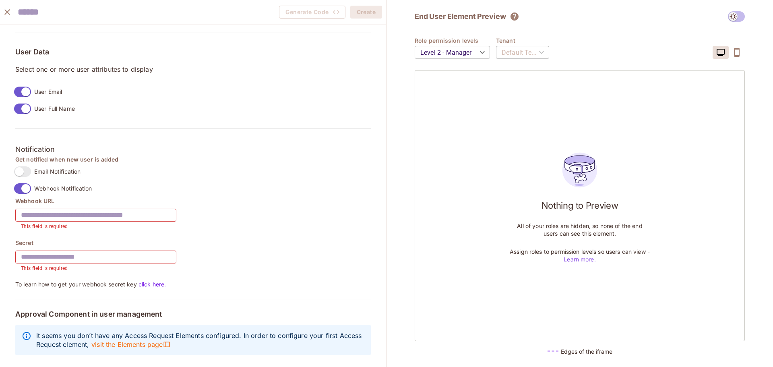
scroll to position [631, 0]
click at [280, 258] on div "Webhook URL ​ This field is required Secret ​ This field is required To learn h…" at bounding box center [192, 241] width 355 height 91
click at [28, 186] on span at bounding box center [22, 187] width 17 height 10
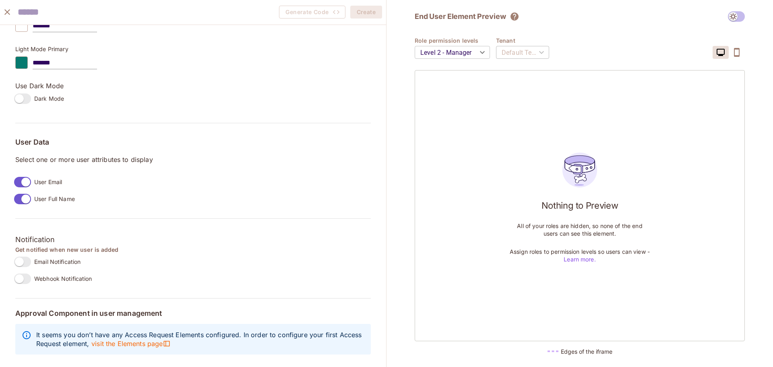
scroll to position [540, 0]
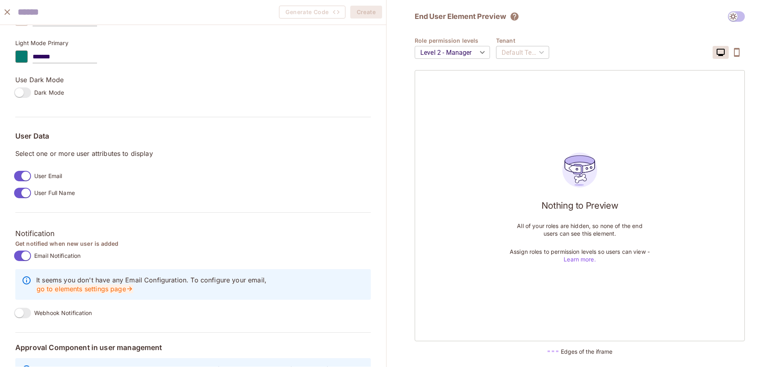
click at [105, 291] on link "go to elements settings page" at bounding box center [84, 288] width 97 height 9
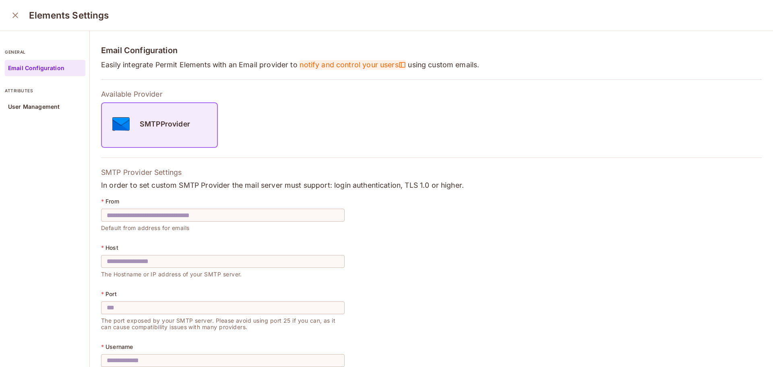
click at [358, 64] on span "notify and control your users" at bounding box center [353, 65] width 106 height 10
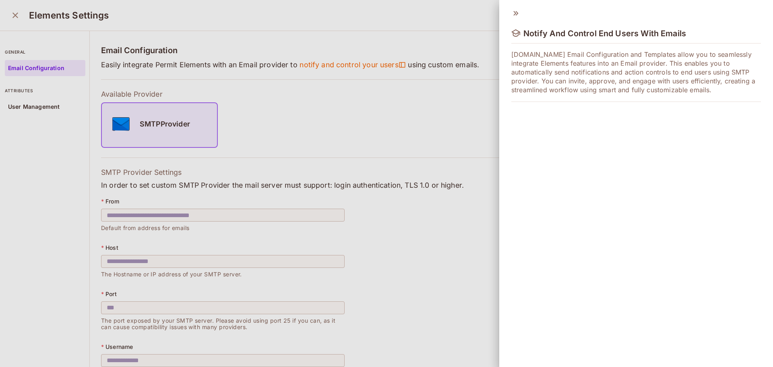
click at [522, 14] on div "Notify And Control End Users With Emails Permit.io Email Configuration and Temp…" at bounding box center [636, 58] width 274 height 116
click at [516, 14] on icon at bounding box center [515, 13] width 9 height 9
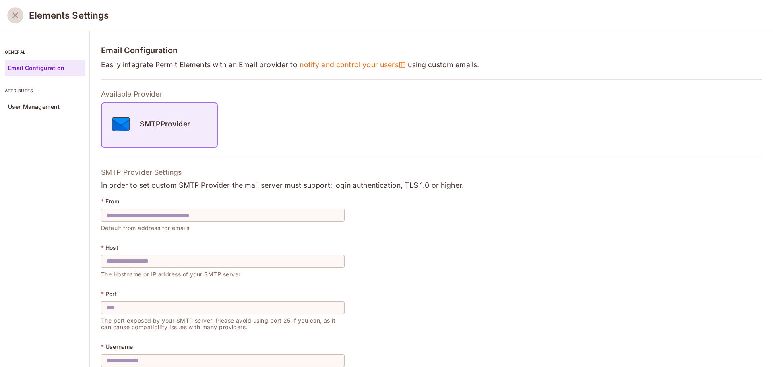
click at [14, 19] on icon "close" at bounding box center [15, 15] width 10 height 10
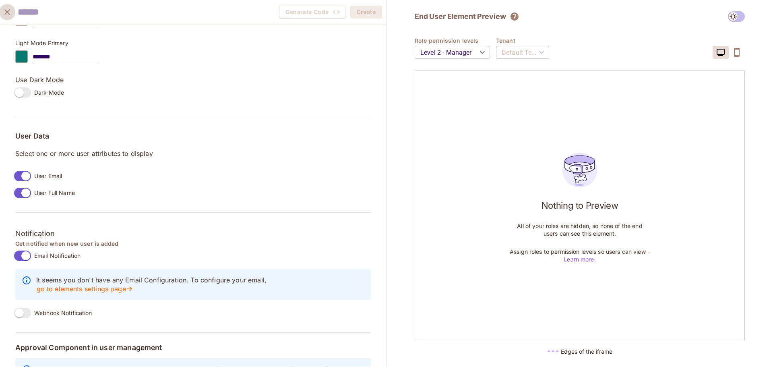
click at [8, 13] on icon "close" at bounding box center [7, 12] width 6 height 6
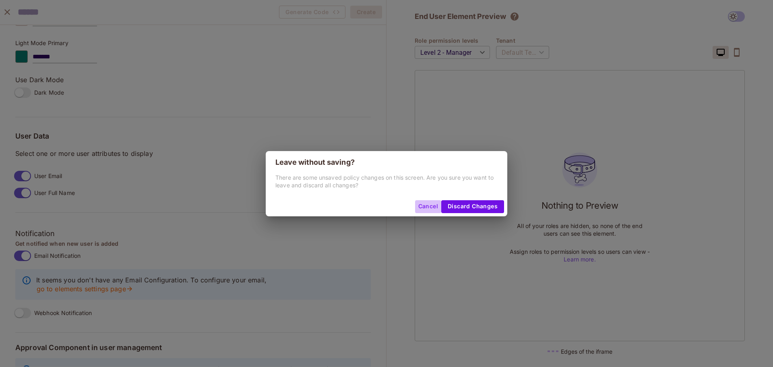
click at [426, 205] on button "Cancel" at bounding box center [428, 206] width 26 height 13
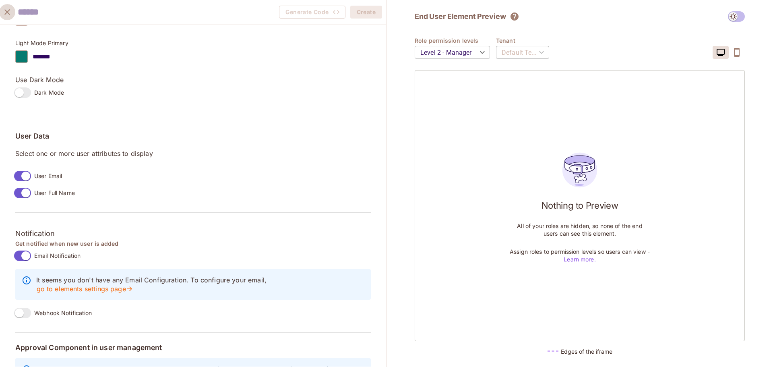
click at [7, 12] on icon "close" at bounding box center [7, 12] width 6 height 6
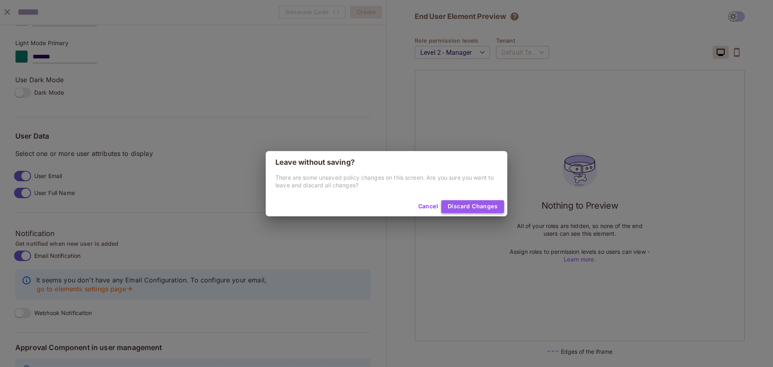
click at [469, 208] on button "Discard Changes" at bounding box center [472, 206] width 63 height 13
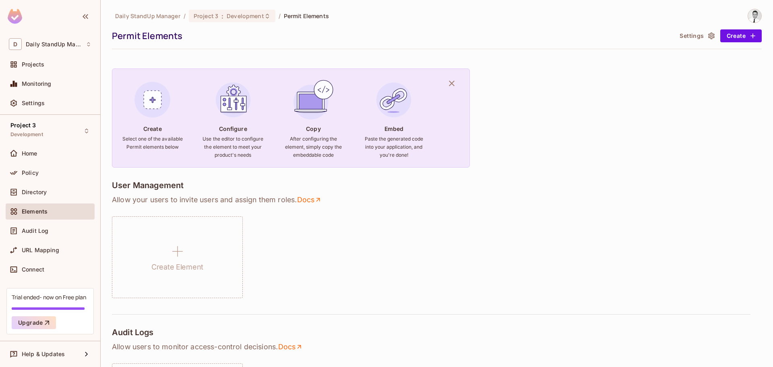
click at [55, 216] on div "Elements" at bounding box center [50, 212] width 83 height 10
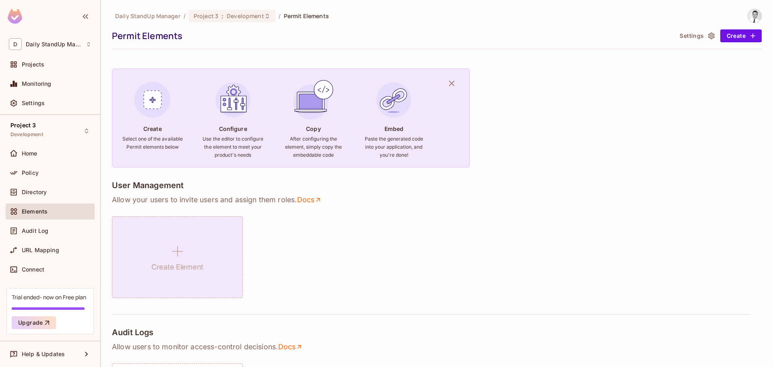
click at [223, 258] on div "Create Element" at bounding box center [177, 257] width 131 height 82
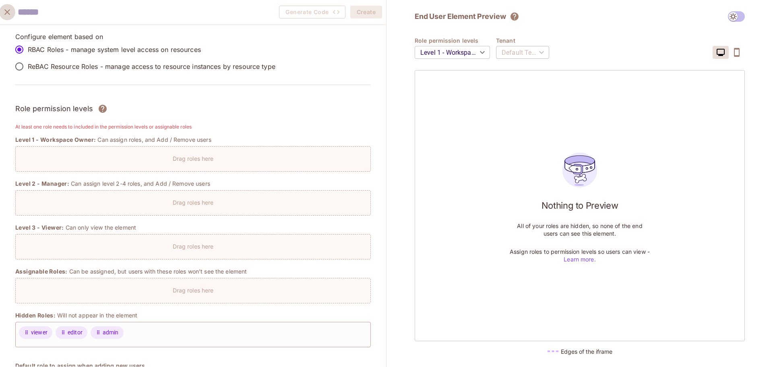
click at [8, 12] on icon "close" at bounding box center [7, 12] width 6 height 6
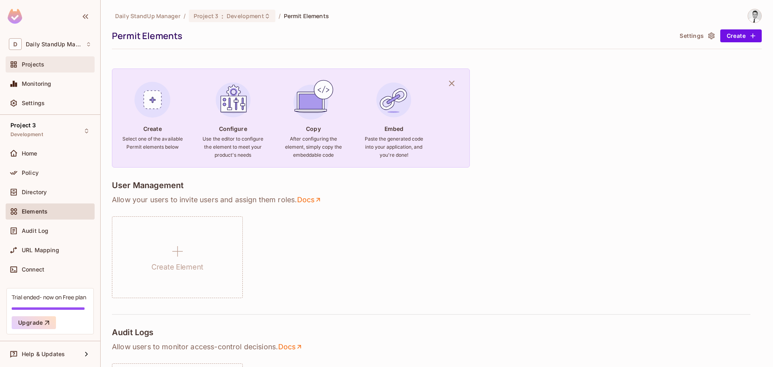
click at [53, 68] on div "Projects" at bounding box center [50, 65] width 83 height 10
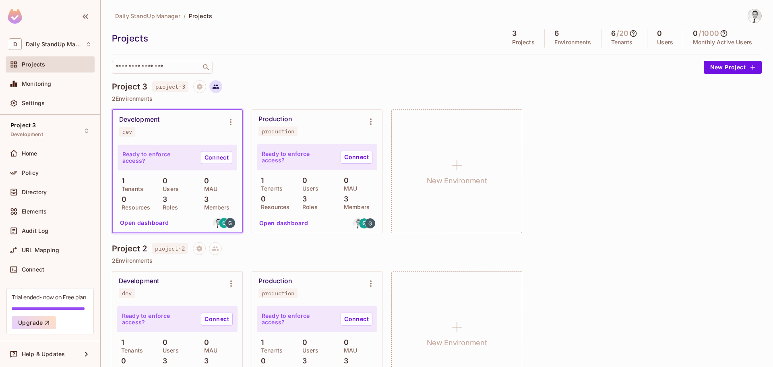
click at [214, 85] on icon at bounding box center [215, 86] width 7 height 7
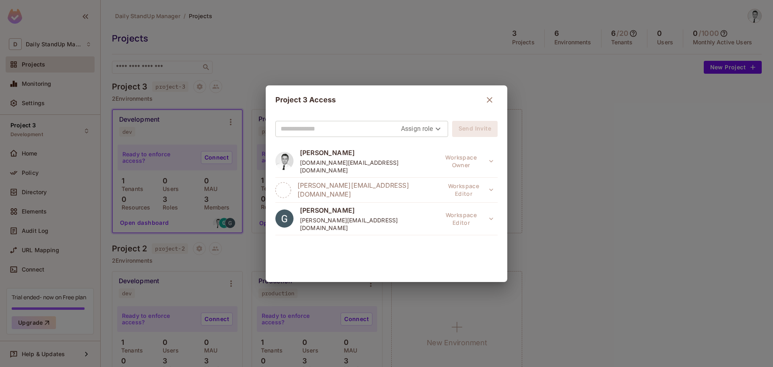
click at [450, 193] on div "goranjovanovic@outlook.com Workspace Editor" at bounding box center [386, 190] width 222 height 25
click at [492, 93] on div "Project 3 Access" at bounding box center [386, 100] width 222 height 16
click at [490, 98] on icon "button" at bounding box center [490, 100] width 10 height 10
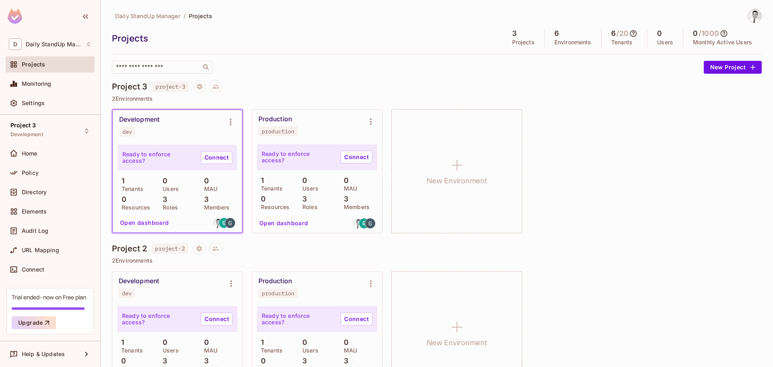
drag, startPoint x: 375, startPoint y: 71, endPoint x: 371, endPoint y: 68, distance: 5.2
click at [371, 68] on div "​" at bounding box center [406, 67] width 588 height 13
click at [203, 83] on icon "Project settings" at bounding box center [199, 86] width 7 height 7
click at [380, 76] on div at bounding box center [386, 183] width 773 height 367
click at [233, 124] on icon "Environment settings" at bounding box center [231, 122] width 10 height 10
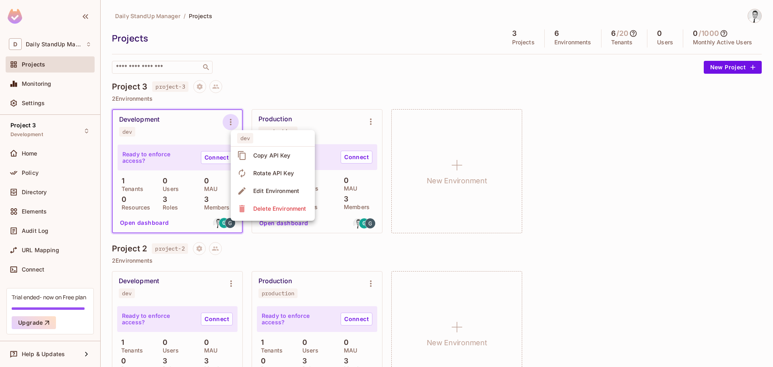
click at [275, 178] on span "Rotate API Key" at bounding box center [273, 173] width 45 height 13
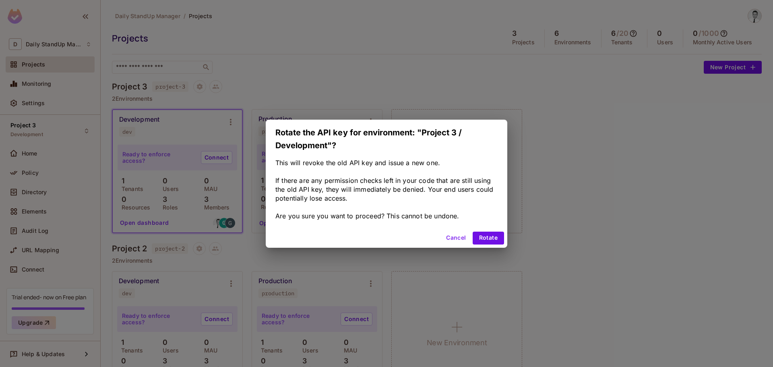
click at [459, 238] on button "Cancel" at bounding box center [456, 237] width 26 height 13
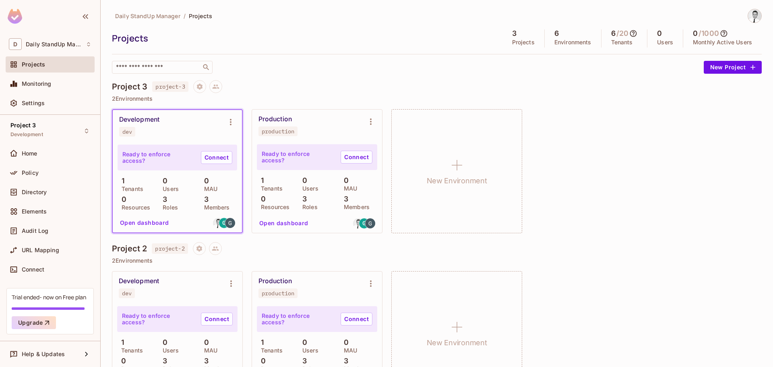
click at [396, 71] on div "​" at bounding box center [406, 67] width 588 height 13
click at [218, 225] on img at bounding box center [218, 223] width 10 height 10
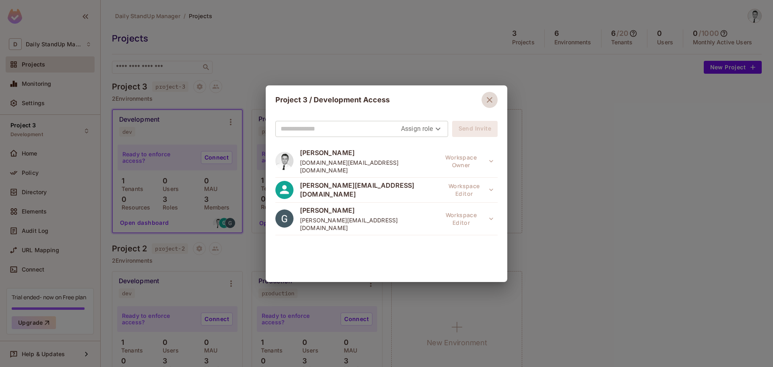
click at [485, 100] on icon "button" at bounding box center [490, 100] width 10 height 10
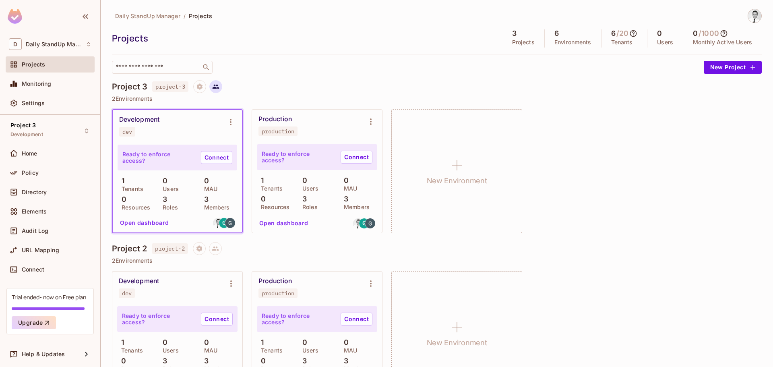
click at [219, 89] on icon at bounding box center [215, 86] width 7 height 7
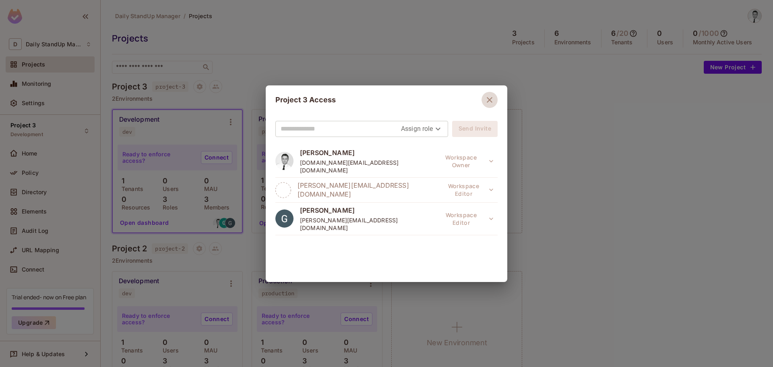
click at [488, 98] on icon "button" at bounding box center [490, 100] width 10 height 10
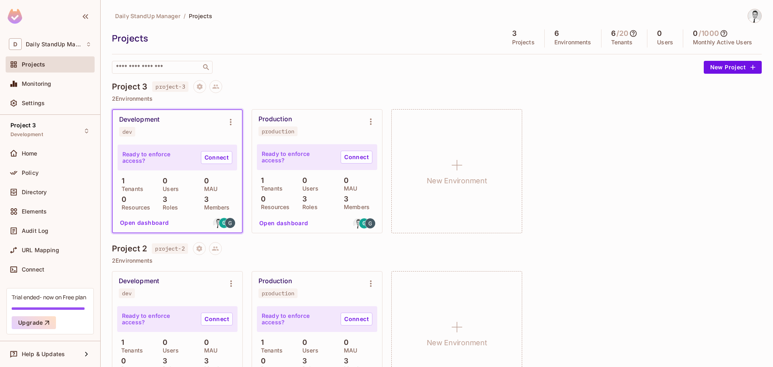
click at [315, 58] on div "Daily StandUp Manager / Projects Projects 3 Projects 6 Environments 6 / 20 Tena…" at bounding box center [437, 41] width 650 height 65
click at [312, 84] on div "Project 3 project-3" at bounding box center [437, 86] width 650 height 13
click at [314, 84] on div "Project 3 project-3" at bounding box center [437, 86] width 650 height 13
click at [36, 97] on div "Settings" at bounding box center [50, 103] width 89 height 16
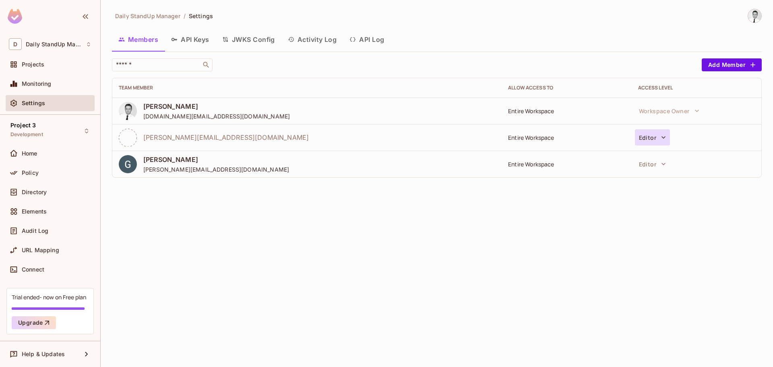
click at [659, 134] on icon "button" at bounding box center [663, 137] width 8 height 8
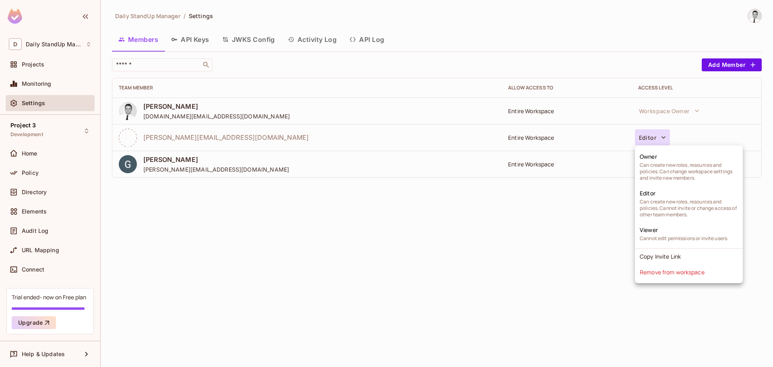
click at [430, 237] on div at bounding box center [386, 183] width 773 height 367
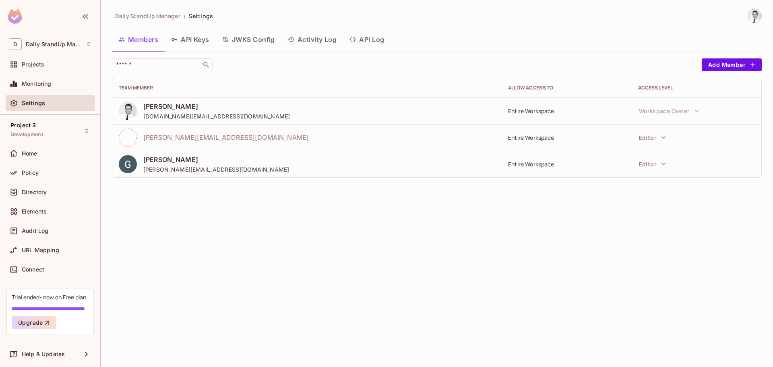
click at [565, 34] on div "Members API Keys JWKS Config Activity Log API Log" at bounding box center [437, 39] width 650 height 20
